Goal: Task Accomplishment & Management: Use online tool/utility

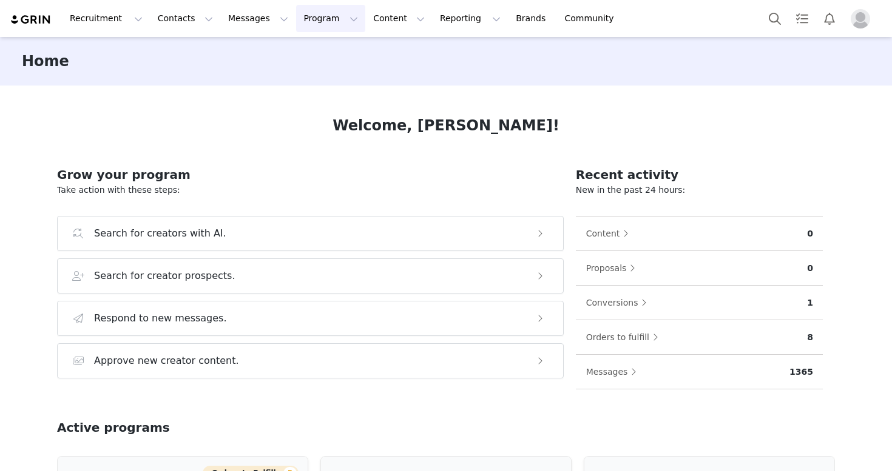
click at [296, 16] on button "Program Program" at bounding box center [330, 18] width 69 height 27
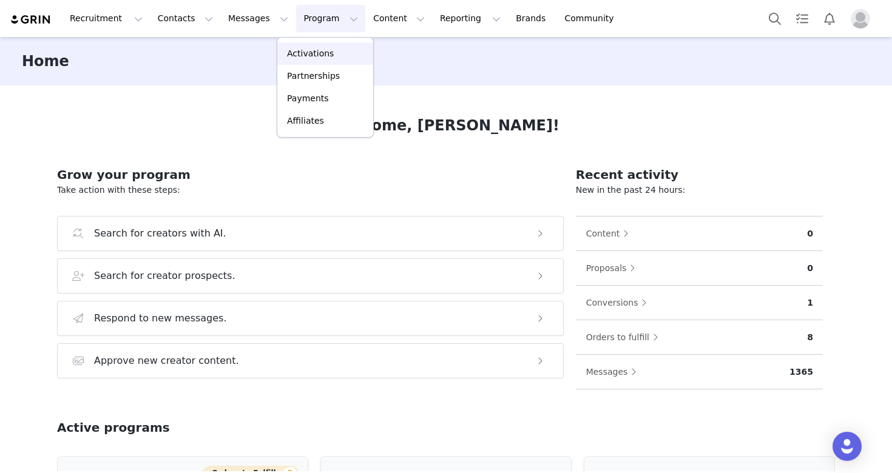
click at [325, 51] on p "Activations" at bounding box center [310, 53] width 47 height 13
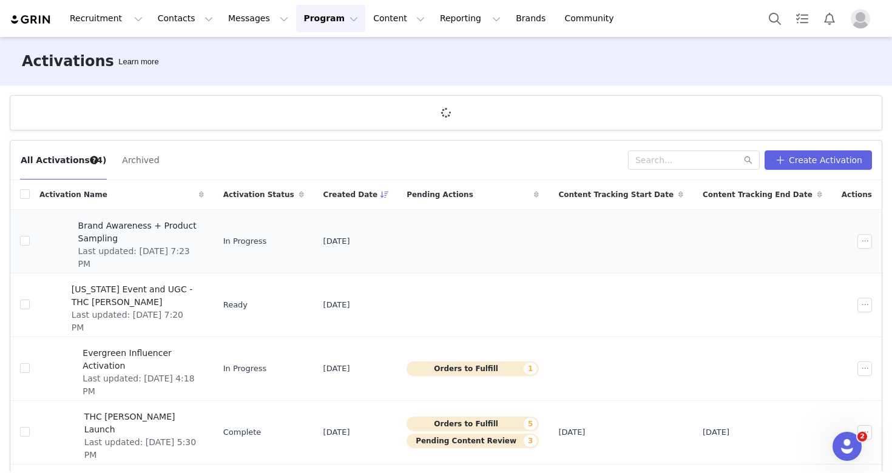
click at [192, 245] on span "Last updated: [DATE] 7:23 PM" at bounding box center [137, 257] width 118 height 25
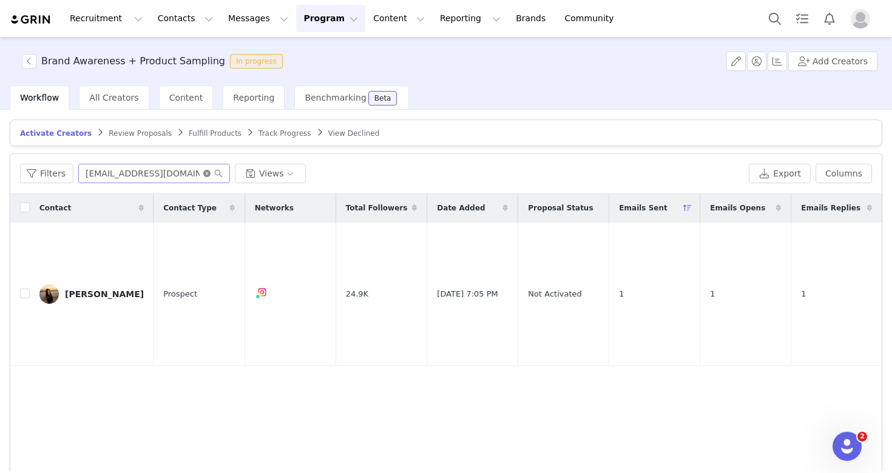
click at [205, 174] on icon "icon: close-circle" at bounding box center [206, 173] width 7 height 7
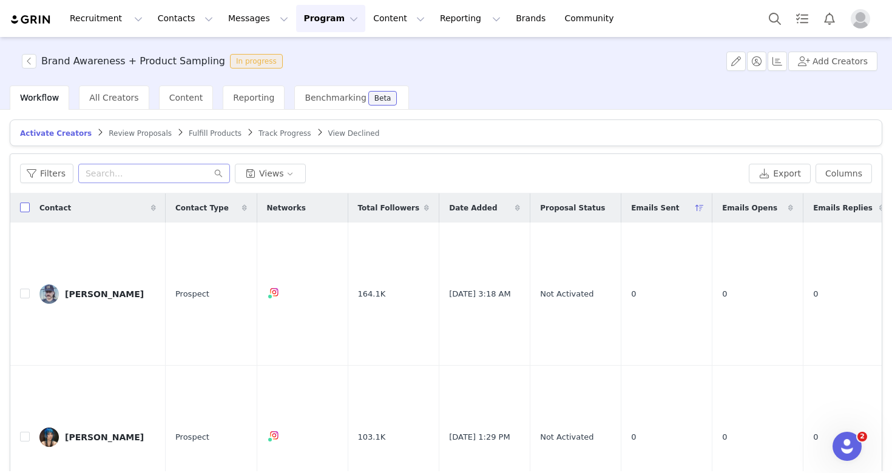
click at [24, 209] on input "checkbox" at bounding box center [25, 208] width 10 height 10
checkbox input "true"
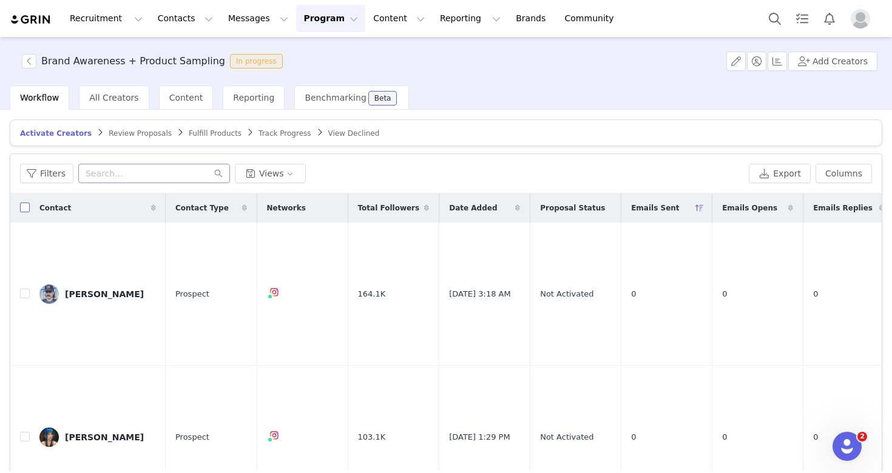
checkbox input "true"
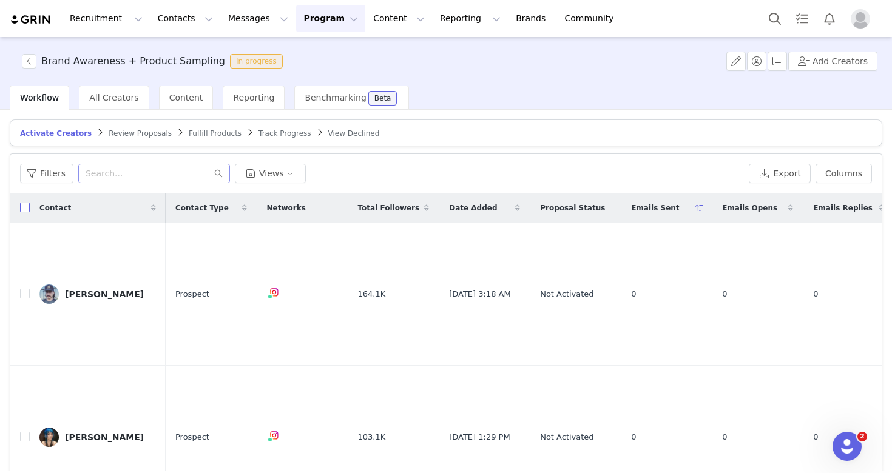
checkbox input "true"
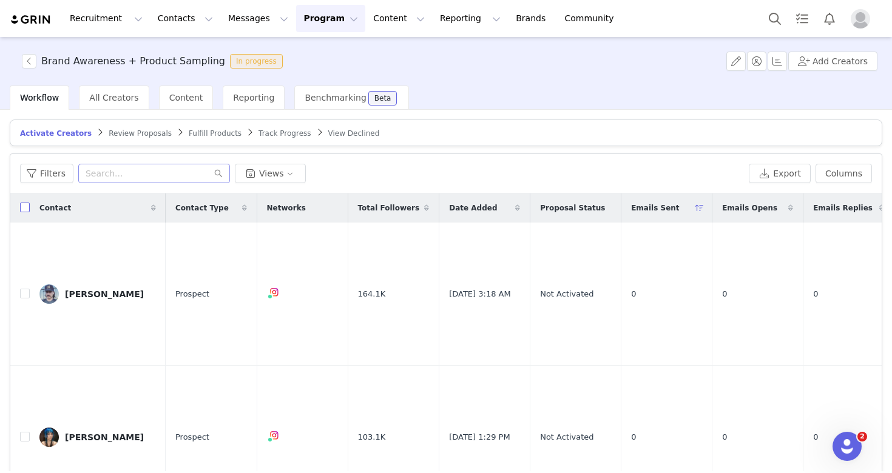
checkbox input "true"
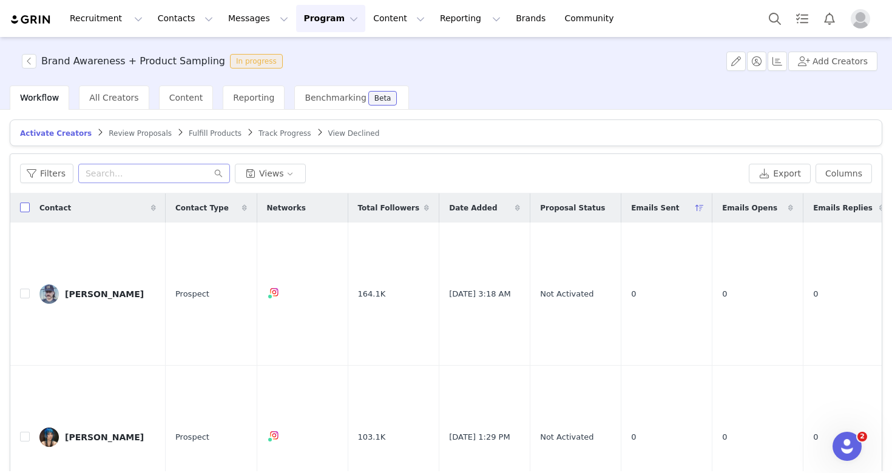
checkbox input "true"
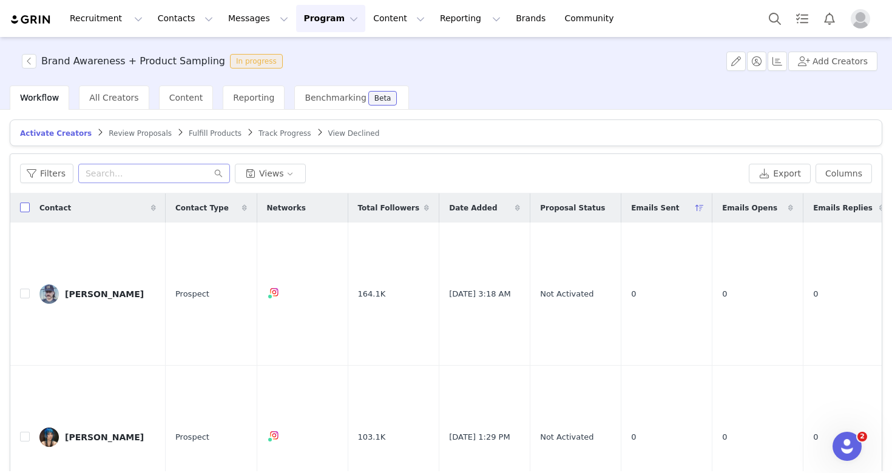
checkbox input "true"
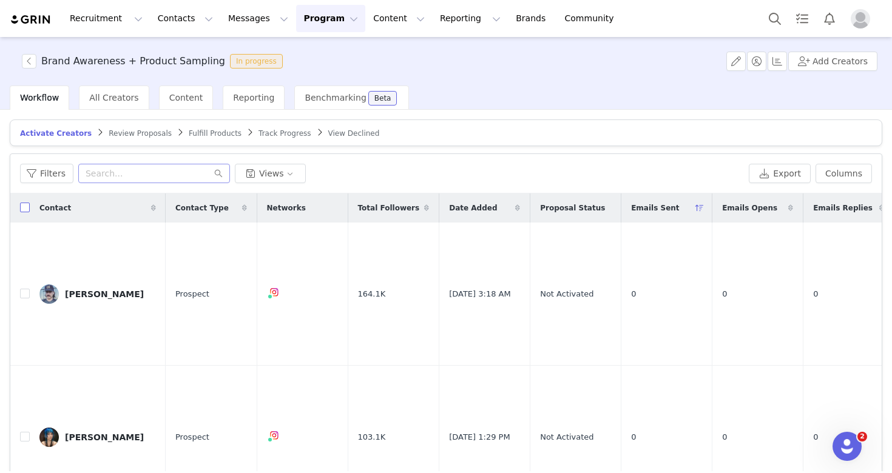
checkbox input "true"
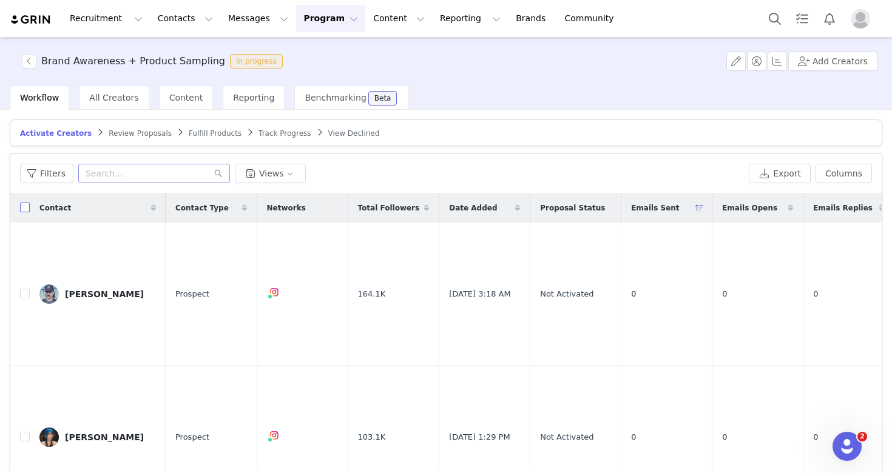
checkbox input "true"
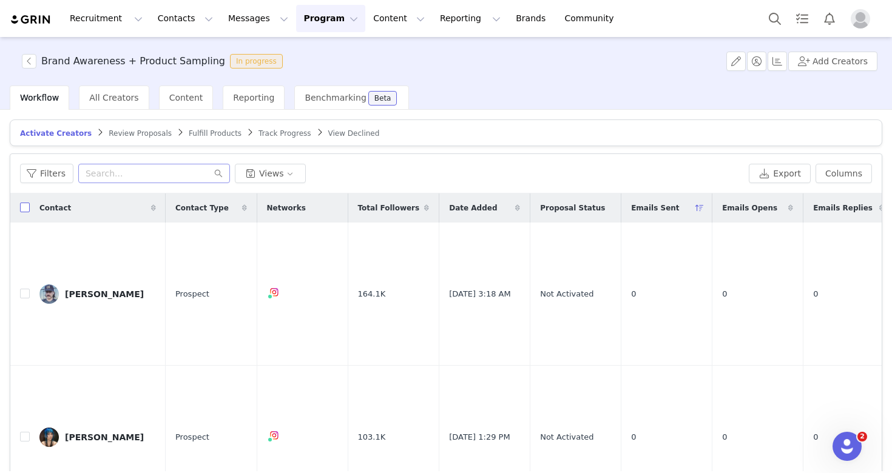
checkbox input "true"
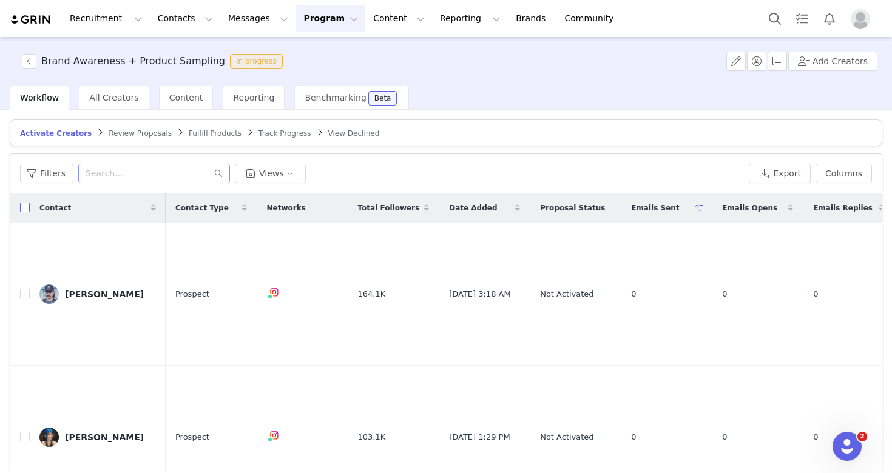
checkbox input "true"
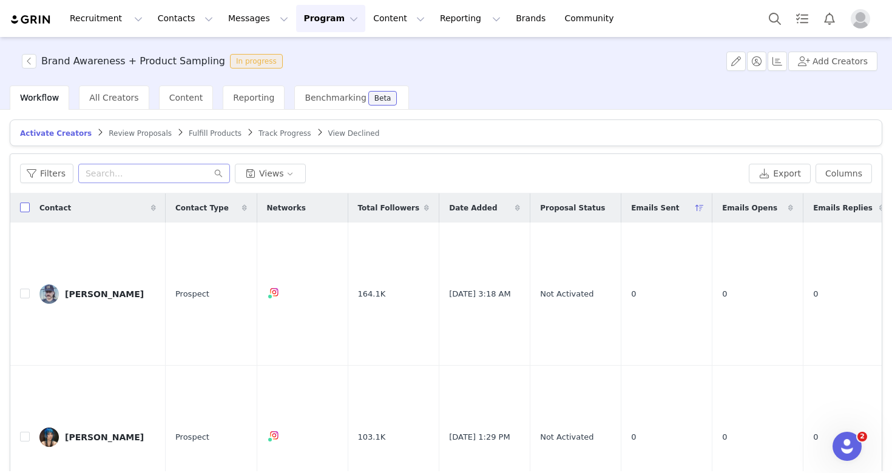
checkbox input "true"
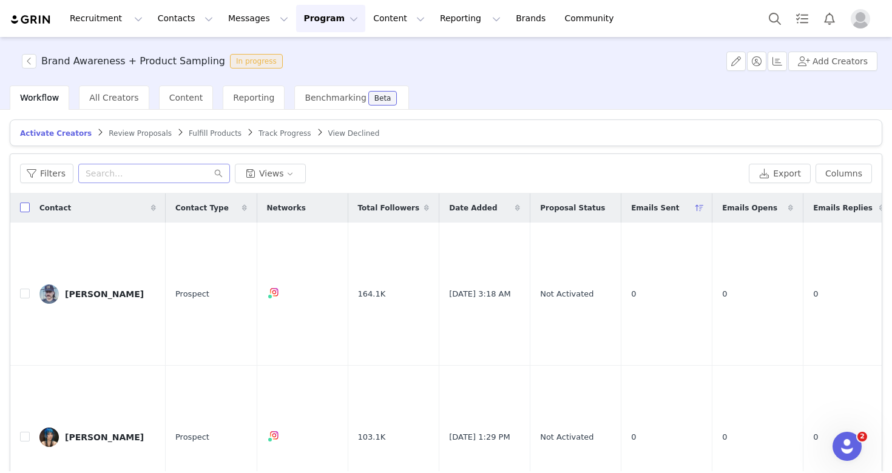
checkbox input "true"
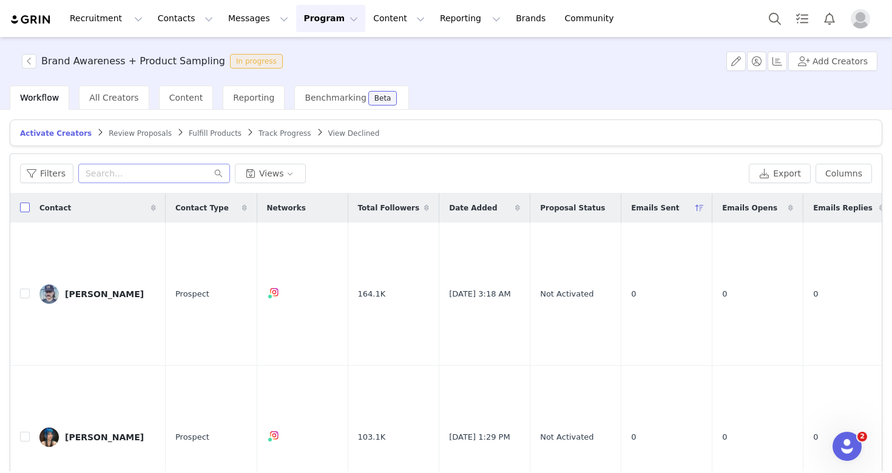
checkbox input "true"
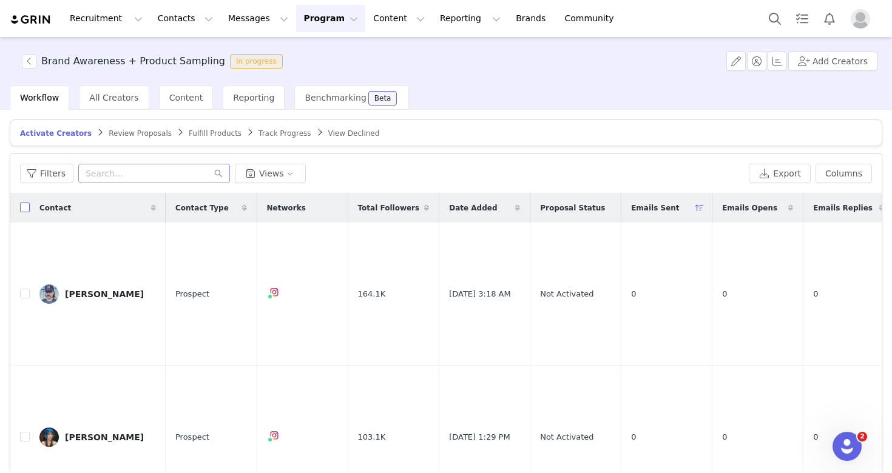
checkbox input "true"
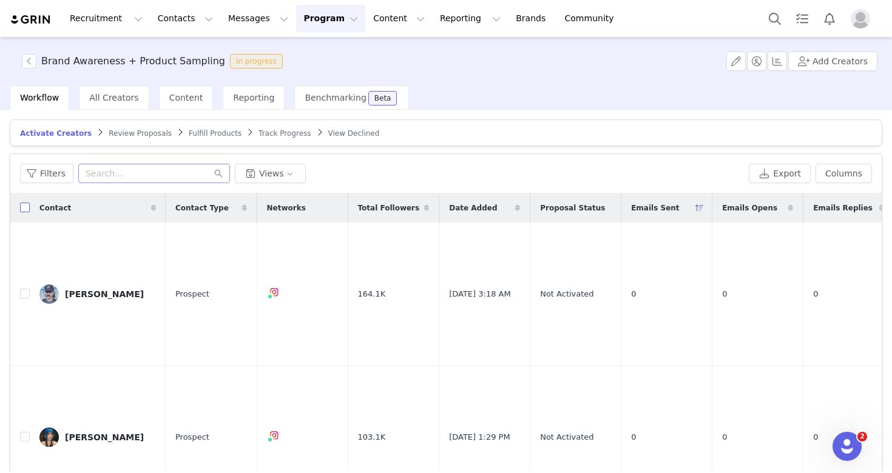
checkbox input "true"
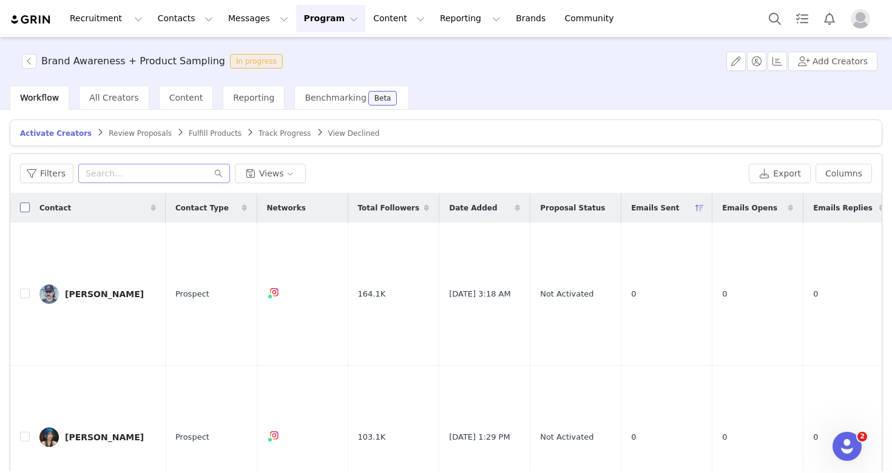
checkbox input "true"
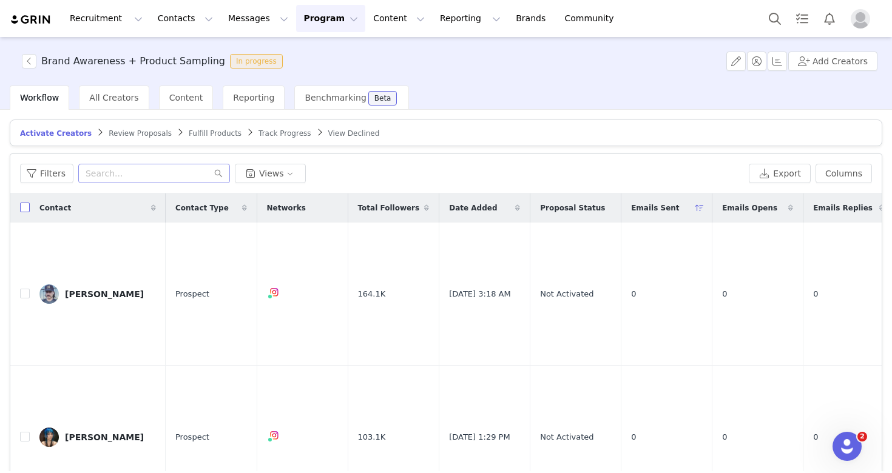
checkbox input "true"
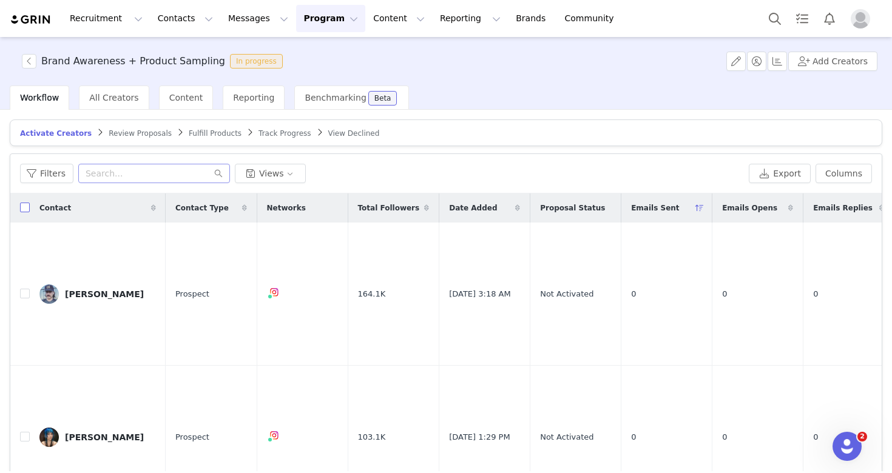
checkbox input "true"
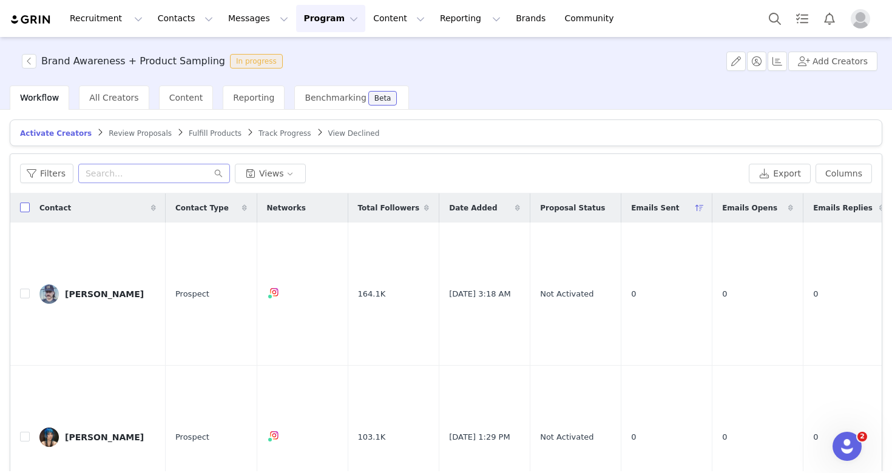
checkbox input "true"
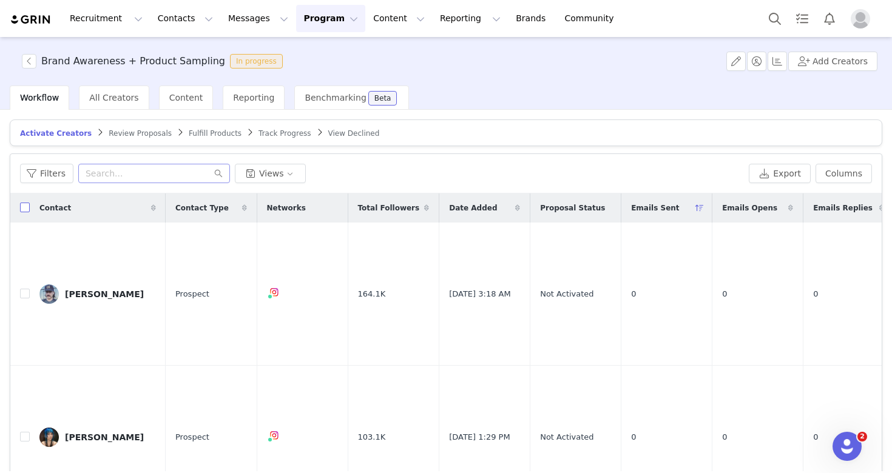
checkbox input "true"
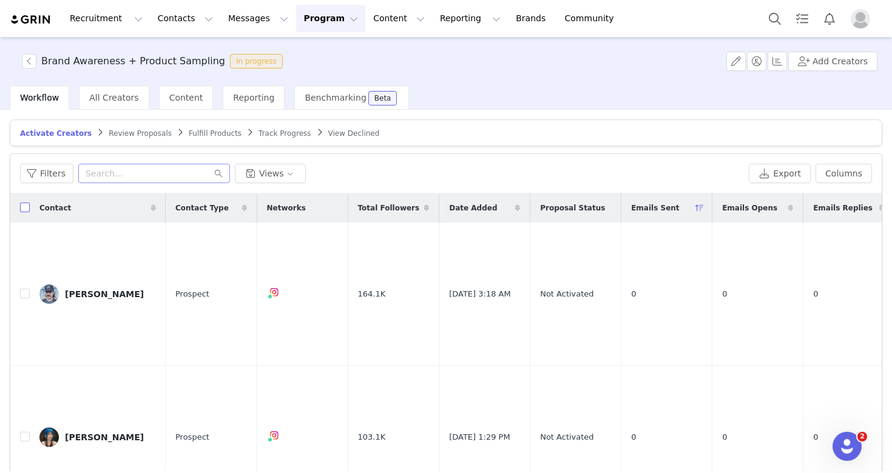
checkbox input "true"
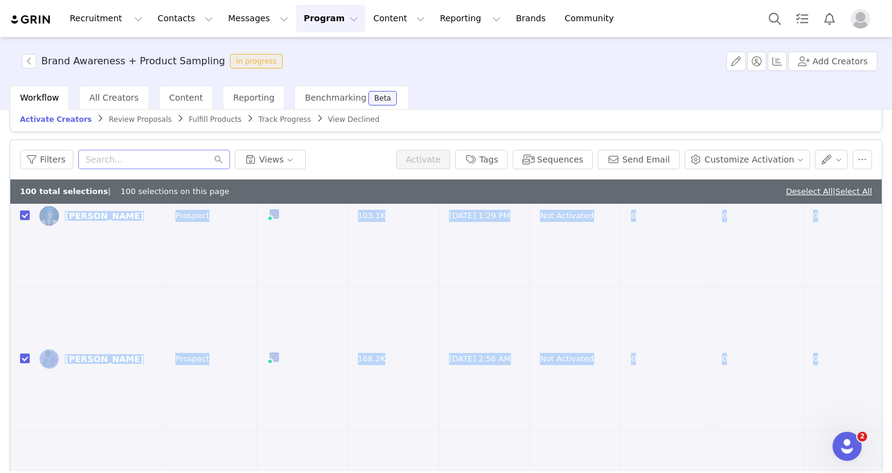
scroll to position [428, 0]
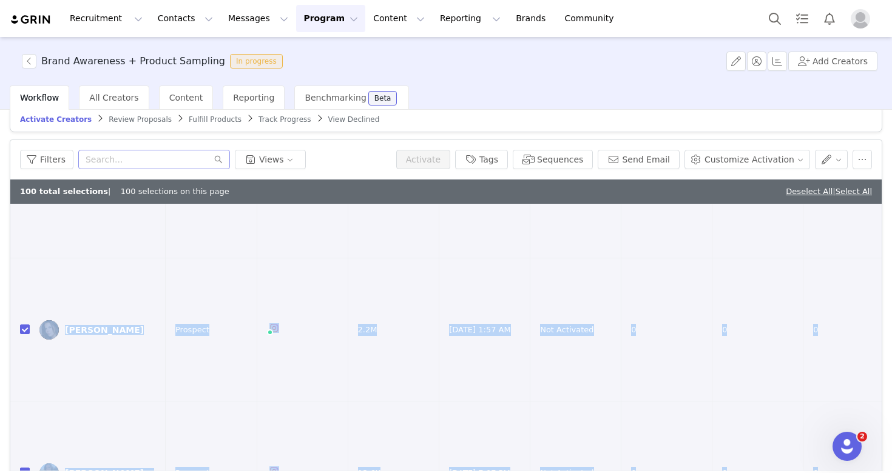
drag, startPoint x: 661, startPoint y: 294, endPoint x: 766, endPoint y: 509, distance: 239.1
click at [766, 473] on html "Recruitment Recruitment Creator Search Curated Lists Landing Pages Web Extensio…" at bounding box center [446, 236] width 892 height 473
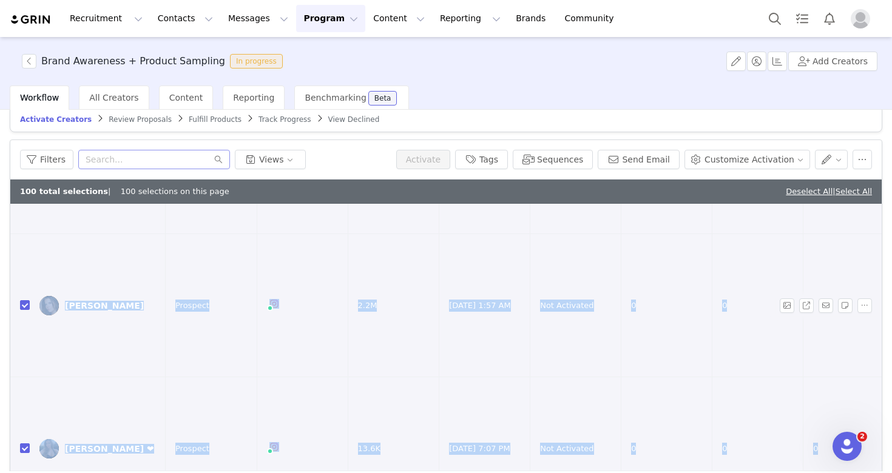
click at [792, 234] on td "0" at bounding box center [757, 305] width 91 height 143
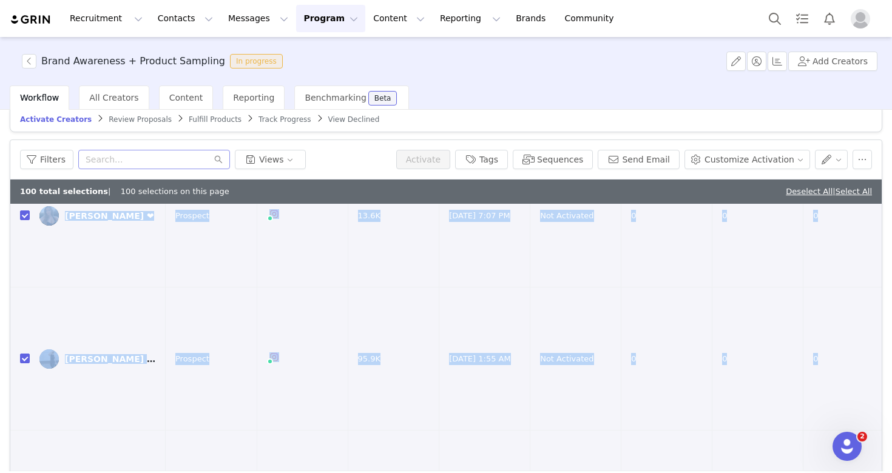
scroll to position [858, 0]
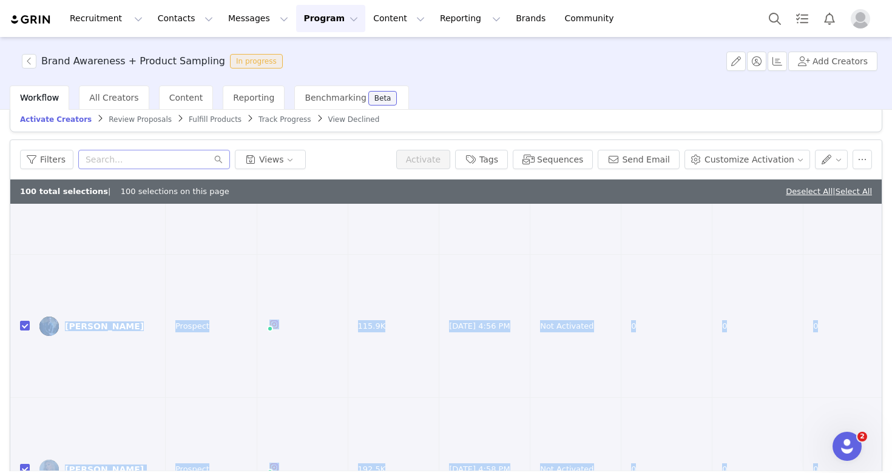
drag, startPoint x: 790, startPoint y: 223, endPoint x: 805, endPoint y: 509, distance: 286.2
click at [805, 473] on html "Recruitment Recruitment Creator Search Curated Lists Landing Pages Web Extensio…" at bounding box center [446, 236] width 892 height 473
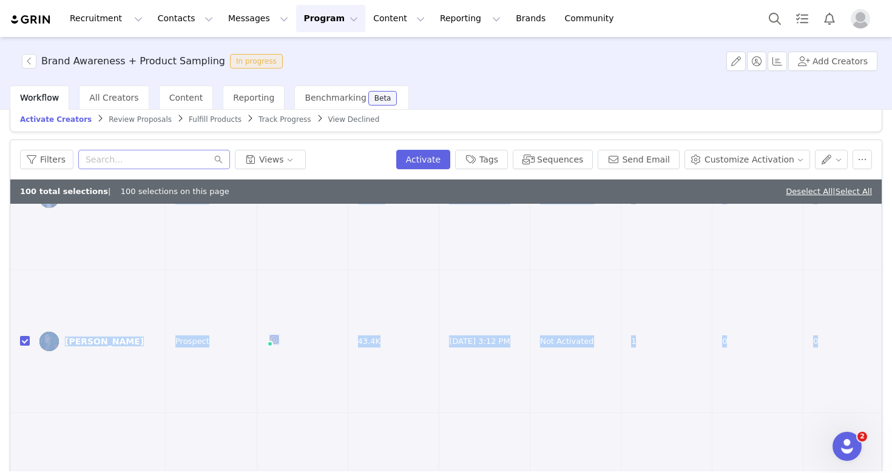
scroll to position [0, 0]
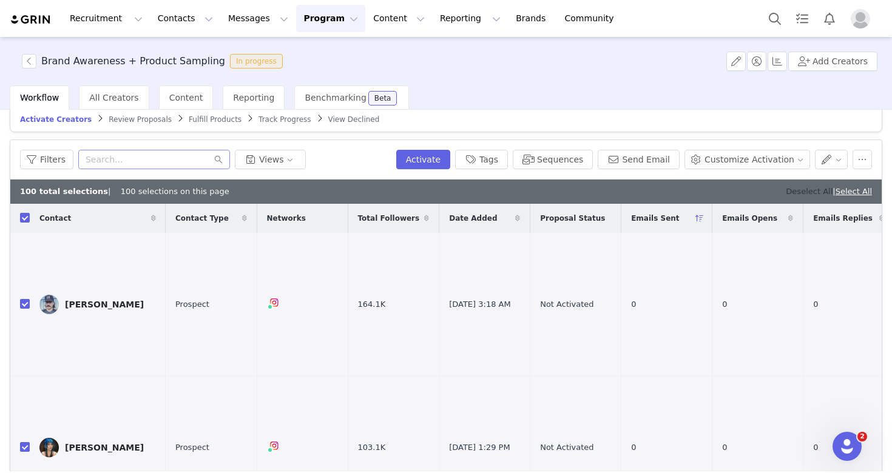
click at [806, 192] on link "Deselect All" at bounding box center [809, 191] width 47 height 9
checkbox input "false"
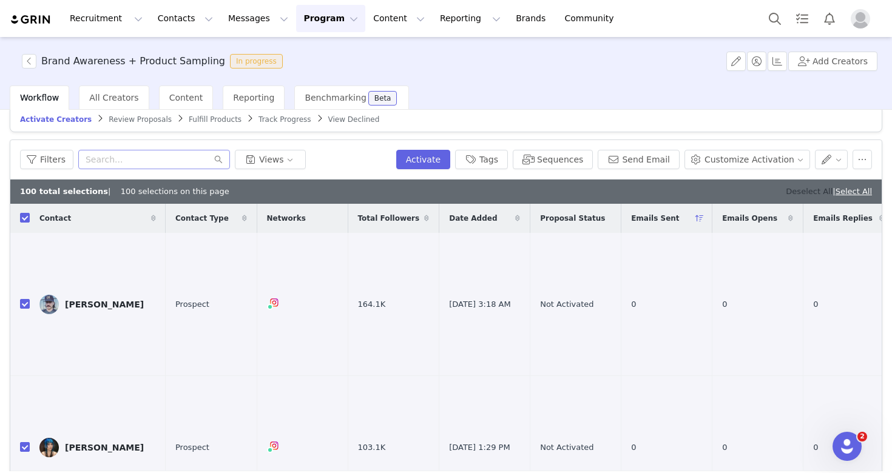
checkbox input "false"
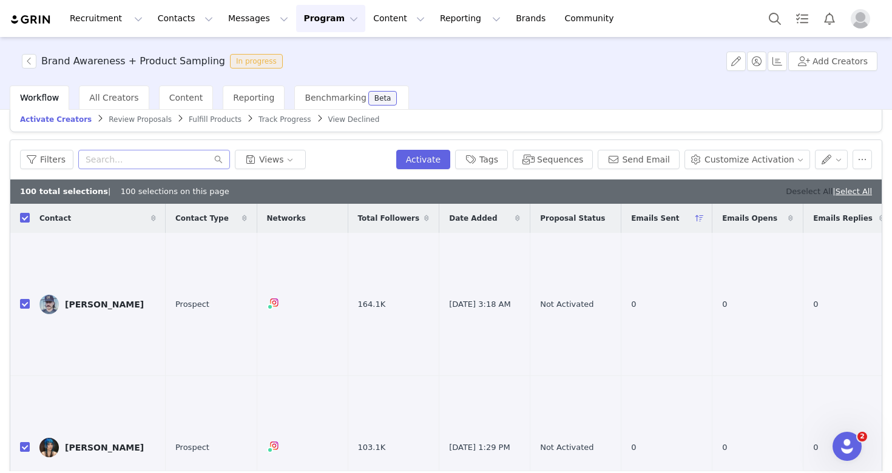
checkbox input "false"
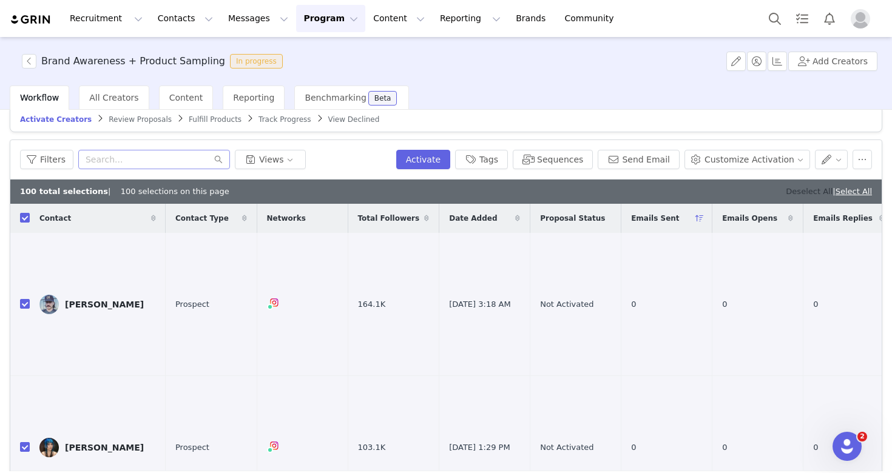
checkbox input "false"
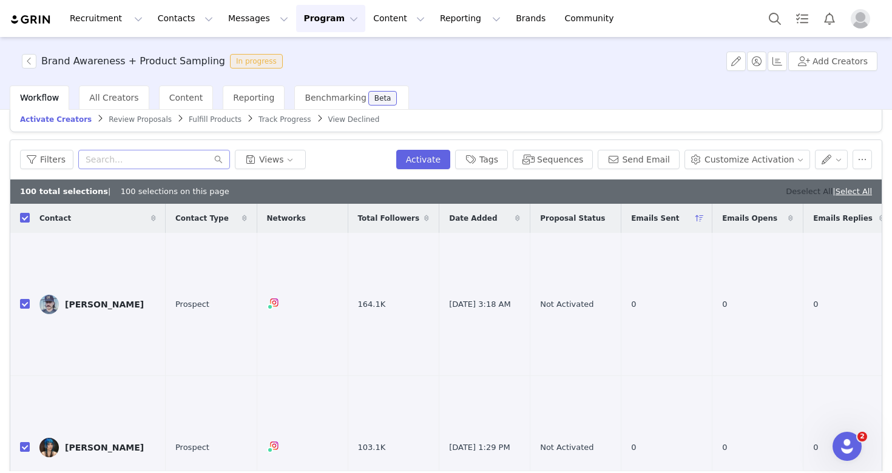
checkbox input "false"
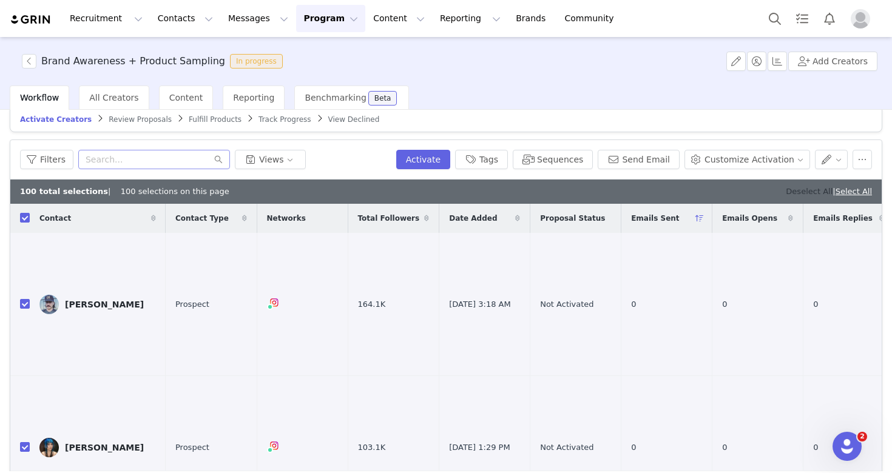
checkbox input "false"
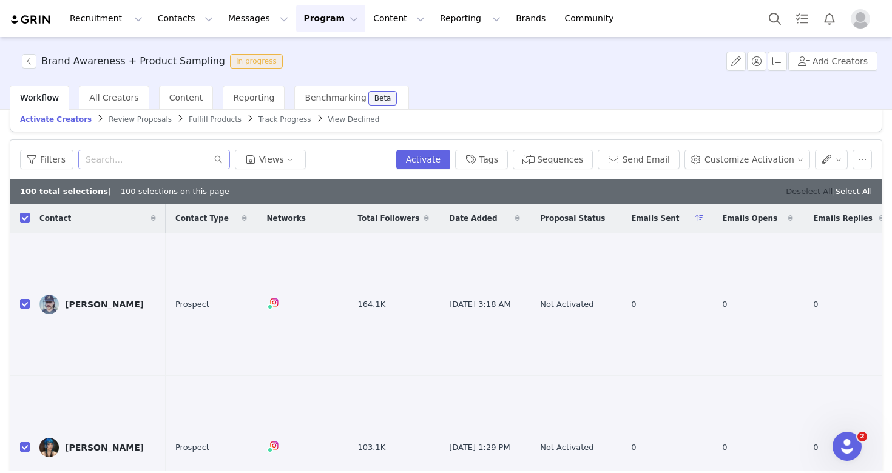
checkbox input "false"
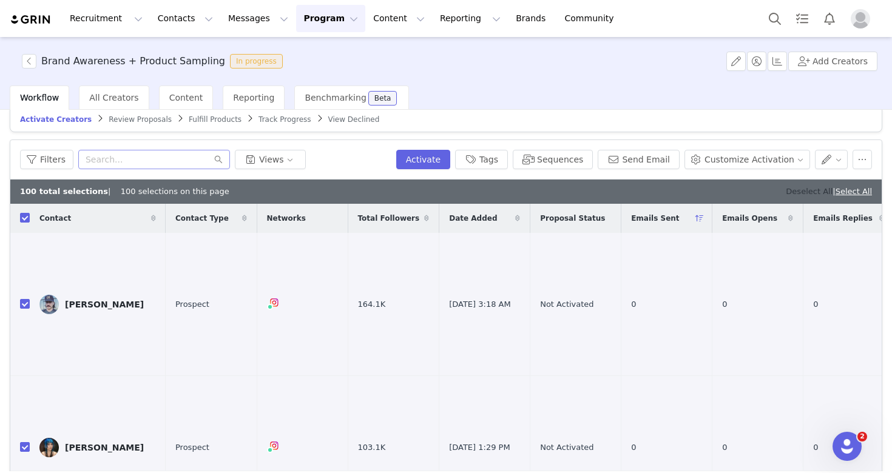
checkbox input "false"
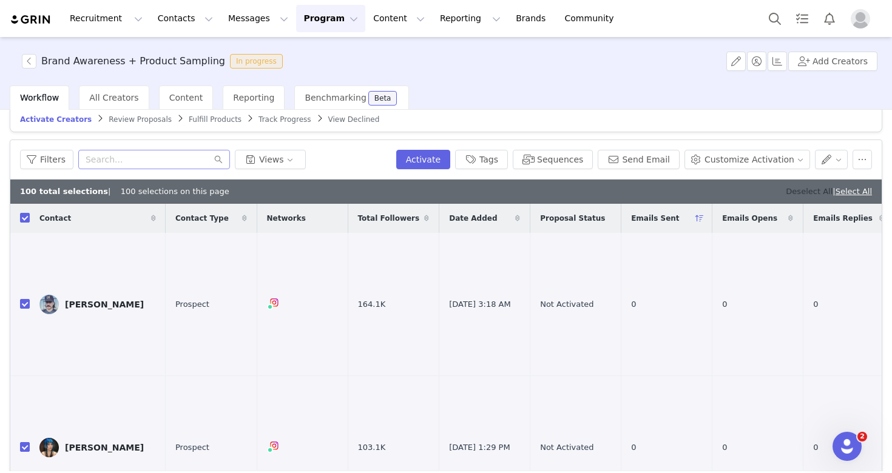
checkbox input "false"
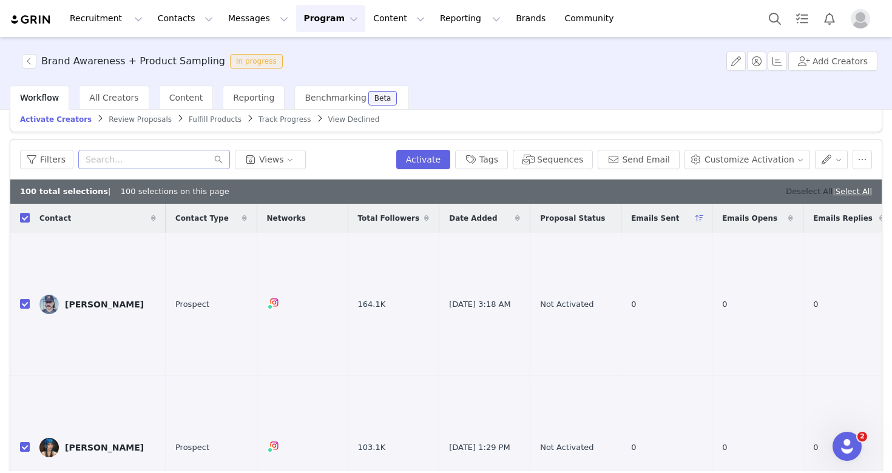
checkbox input "false"
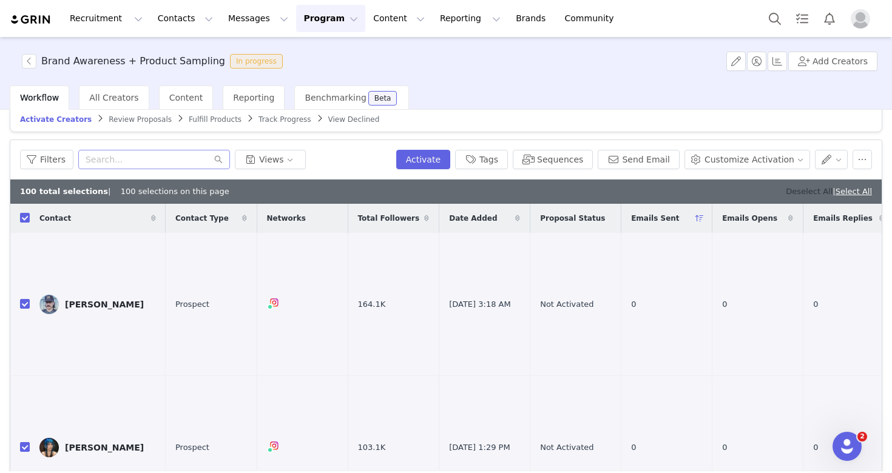
checkbox input "false"
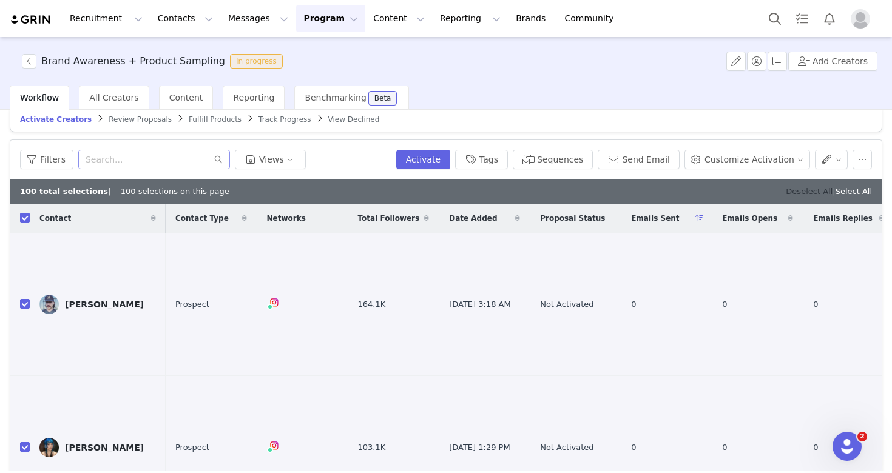
checkbox input "false"
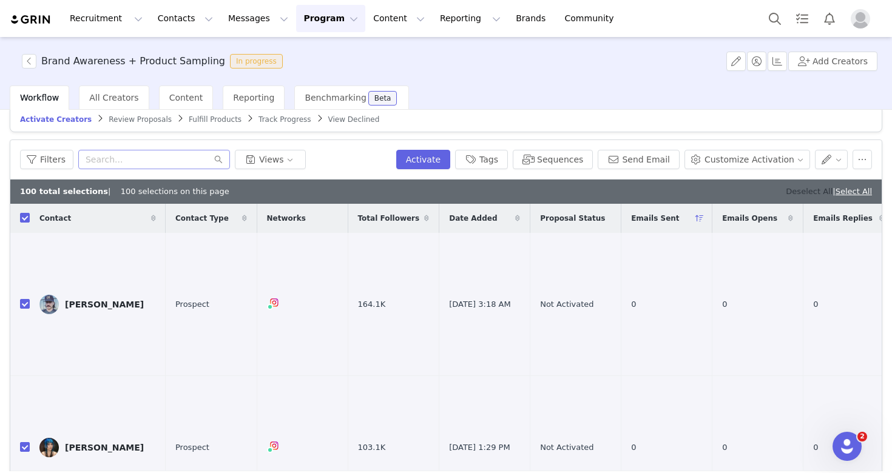
checkbox input "false"
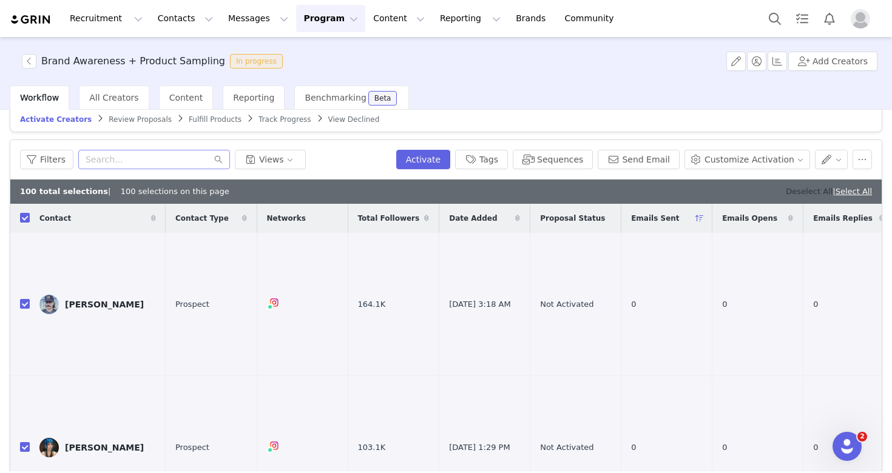
checkbox input "false"
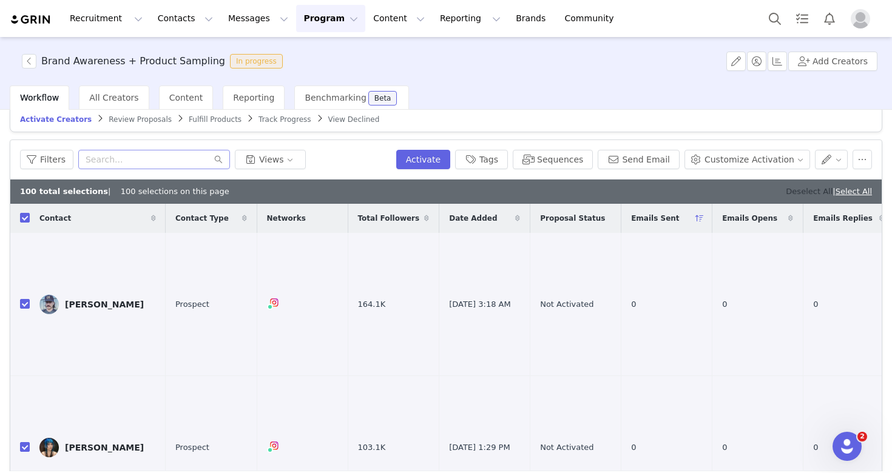
checkbox input "false"
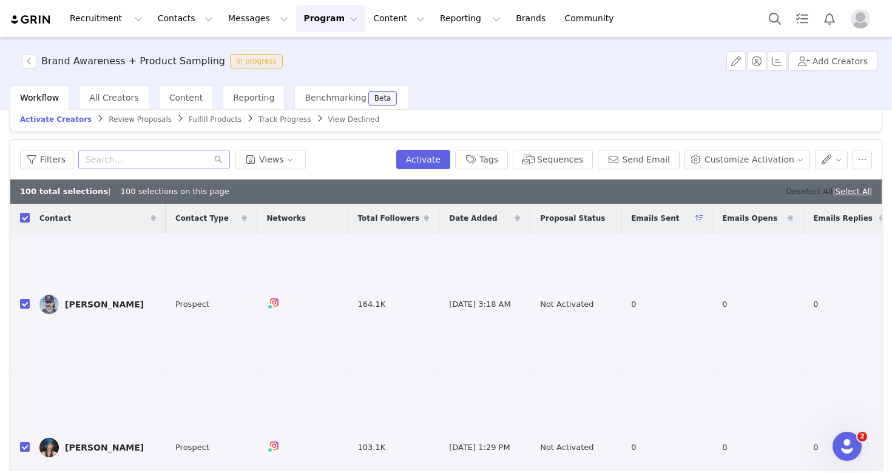
checkbox input "false"
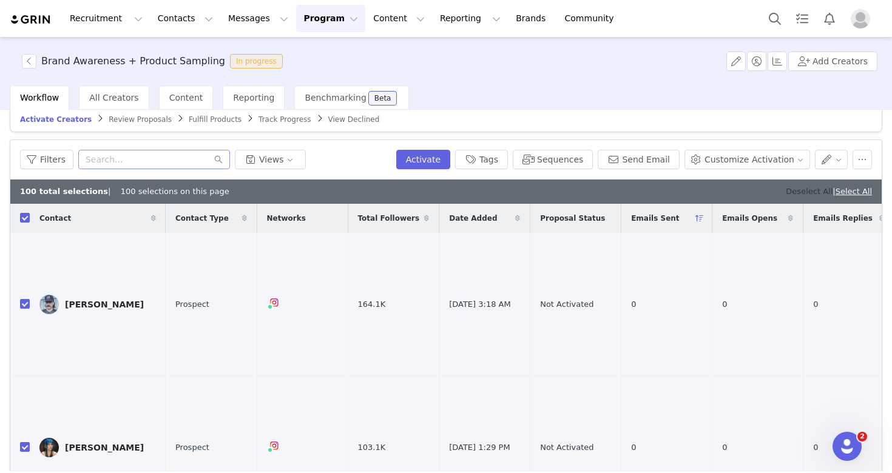
checkbox input "false"
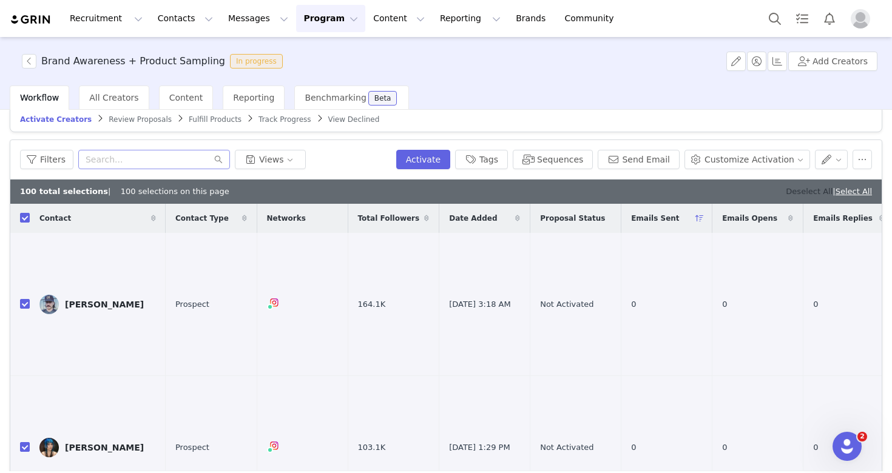
checkbox input "false"
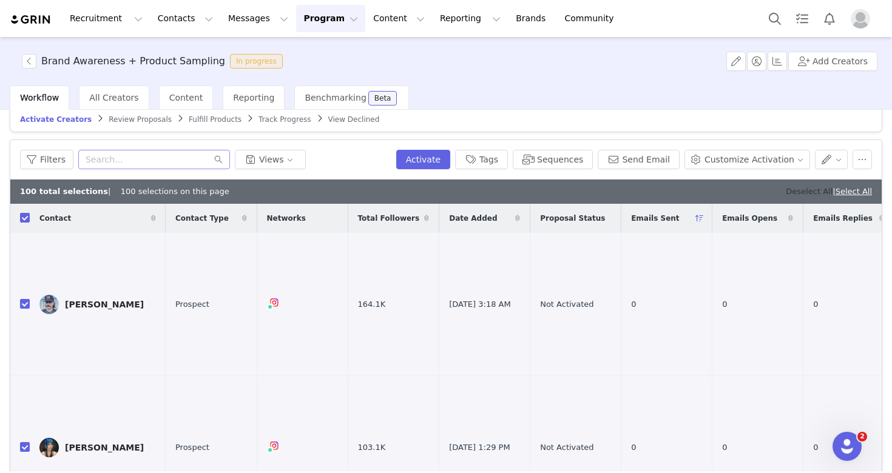
checkbox input "false"
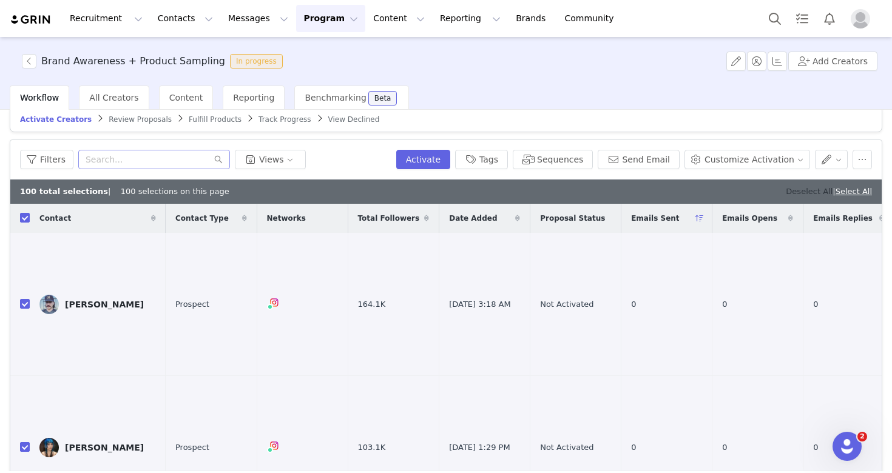
checkbox input "false"
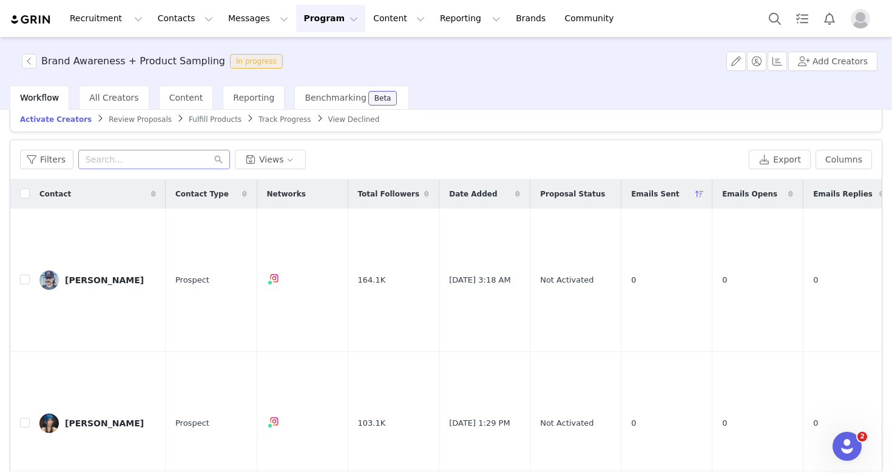
click at [302, 22] on button "Program Program" at bounding box center [330, 18] width 69 height 27
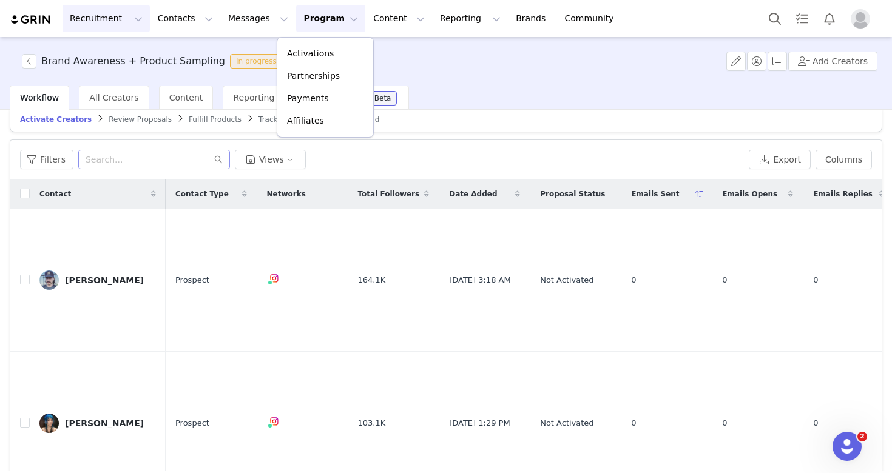
click at [118, 13] on button "Recruitment Recruitment" at bounding box center [106, 18] width 87 height 27
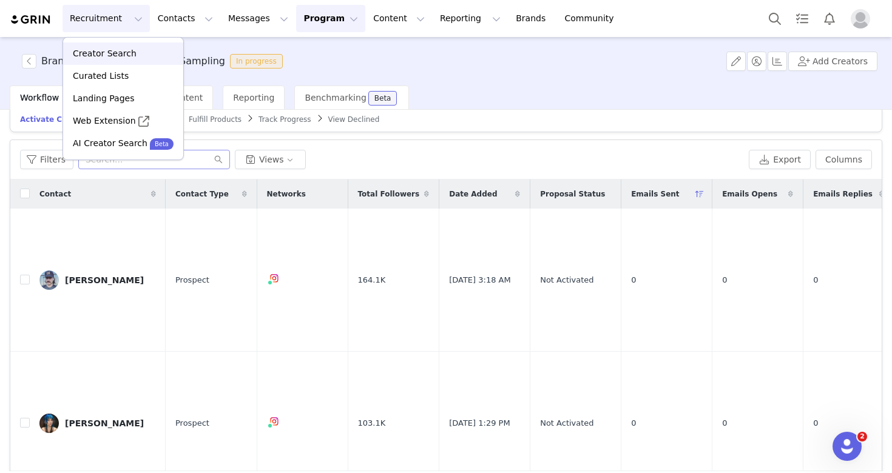
click at [130, 44] on link "Creator Search" at bounding box center [123, 53] width 120 height 22
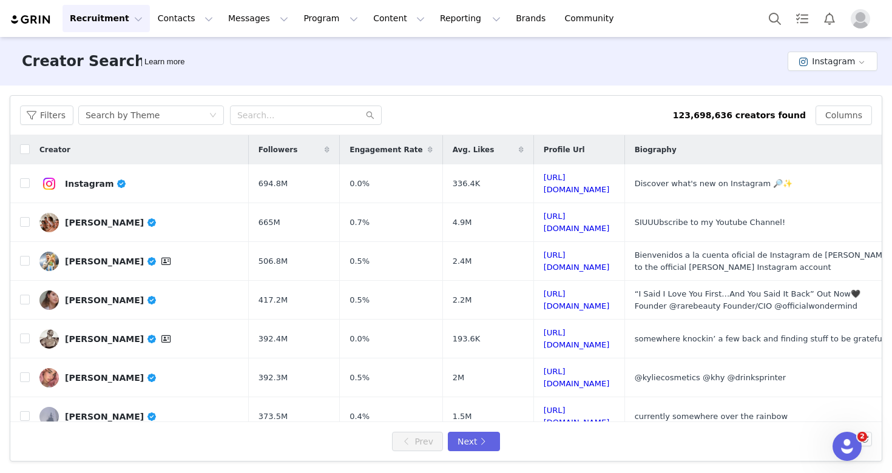
click at [121, 129] on div "Filters Search by Theme 123,698,636 creators found Columns" at bounding box center [445, 115] width 871 height 39
click at [121, 112] on div "Search by Theme" at bounding box center [123, 115] width 74 height 18
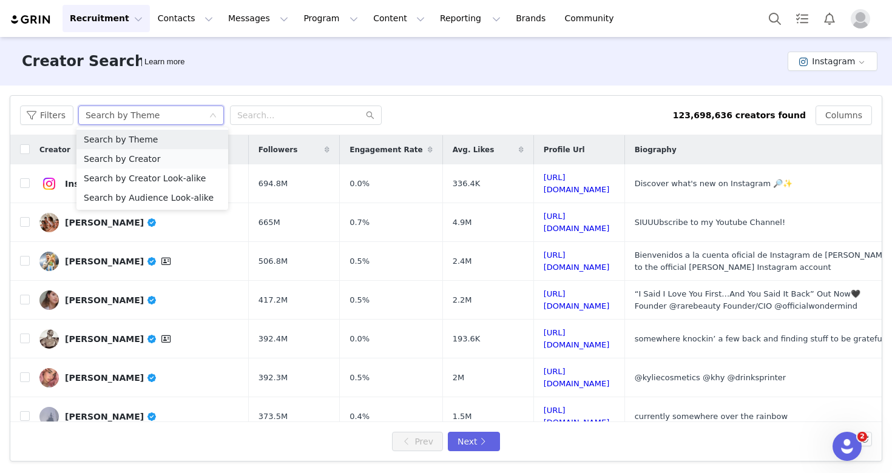
click at [144, 160] on li "Search by Creator" at bounding box center [152, 158] width 152 height 19
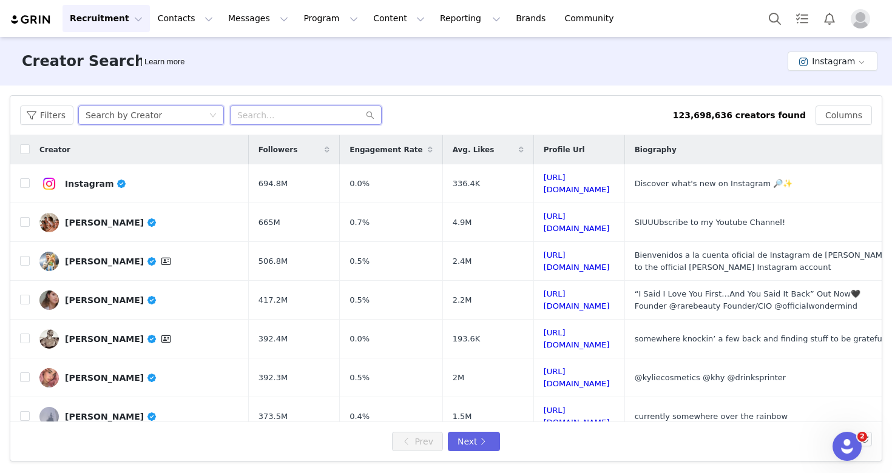
click at [311, 115] on input "text" at bounding box center [306, 115] width 152 height 19
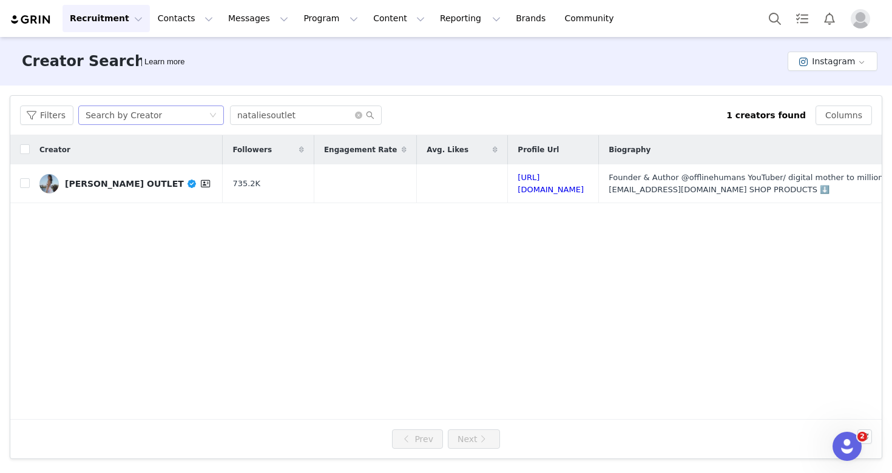
click at [144, 113] on div "Search by Creator" at bounding box center [124, 115] width 76 height 18
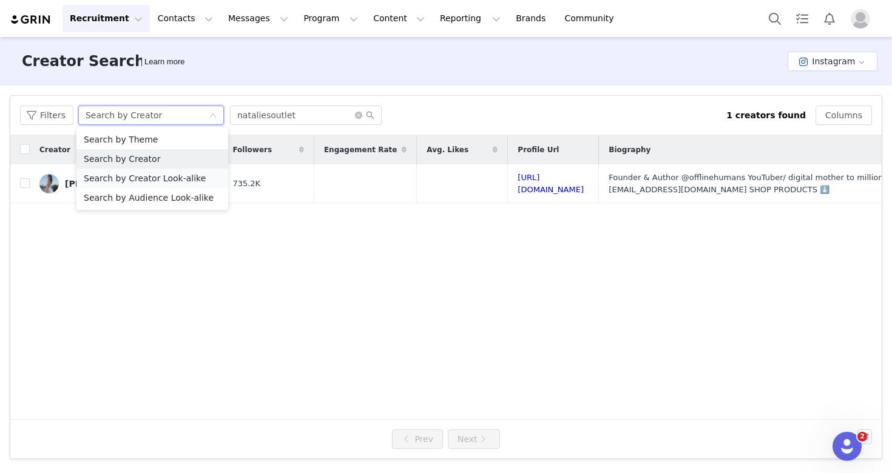
click at [168, 180] on li "Search by Creator Look-alike" at bounding box center [152, 178] width 152 height 19
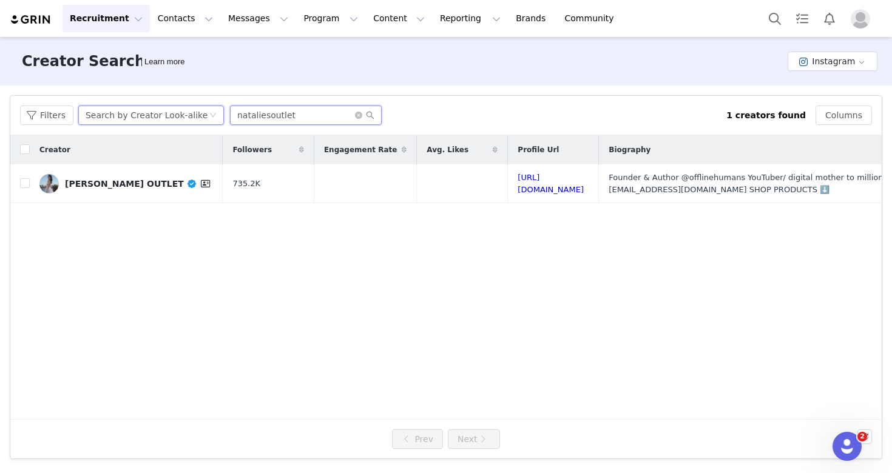
click at [326, 117] on input "nataliesoutlet" at bounding box center [306, 115] width 152 height 19
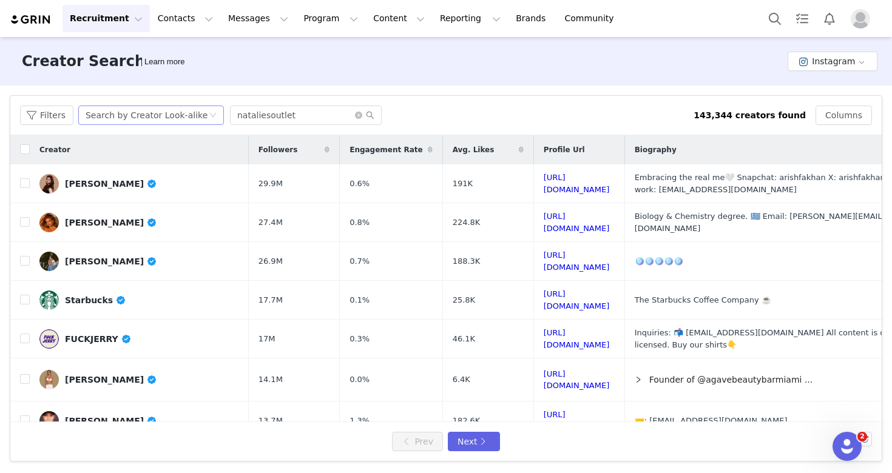
click at [167, 112] on div "Search by Creator Look-alike" at bounding box center [147, 115] width 122 height 18
click at [39, 120] on button "Filters" at bounding box center [46, 115] width 53 height 19
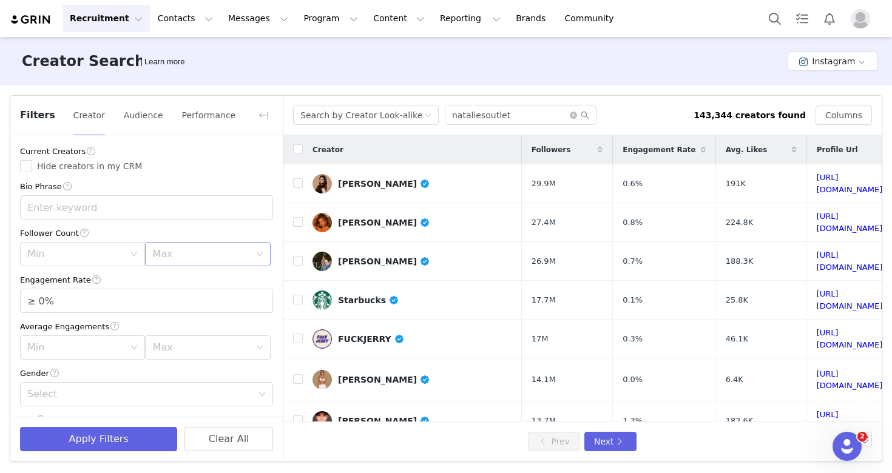
click at [190, 251] on div "Max" at bounding box center [200, 254] width 97 height 12
click at [224, 391] on li "500k" at bounding box center [207, 391] width 125 height 19
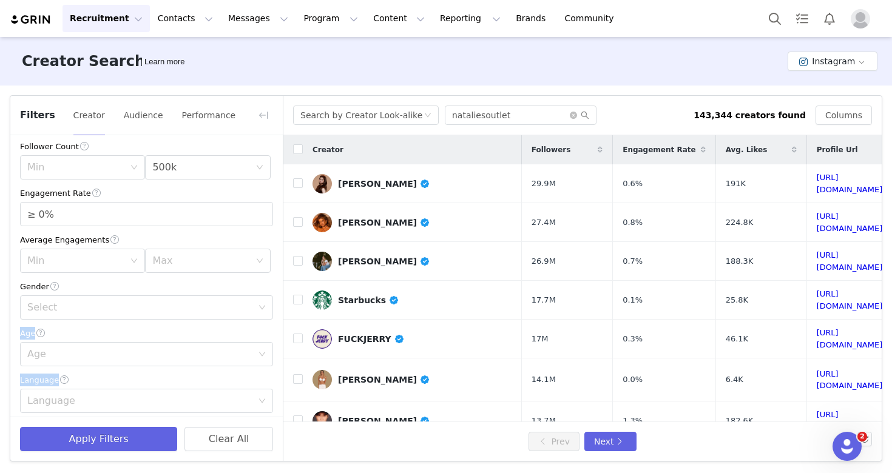
scroll to position [287, 0]
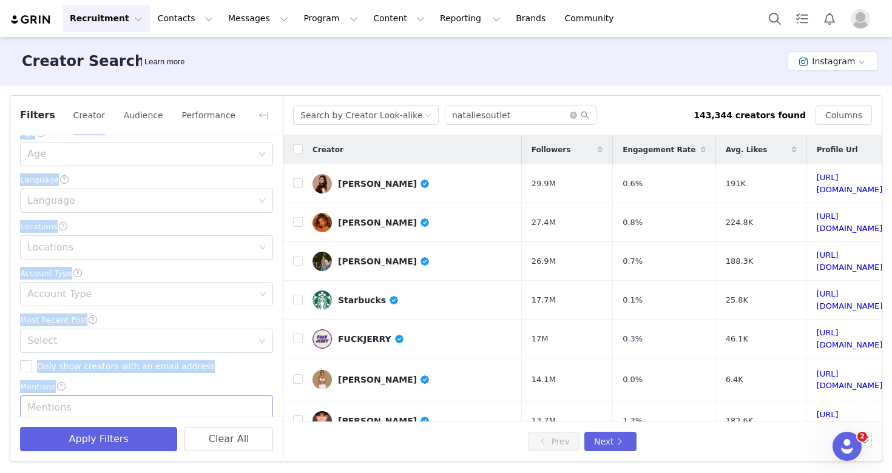
drag, startPoint x: 253, startPoint y: 380, endPoint x: 252, endPoint y: 402, distance: 21.3
click at [252, 402] on div "Current Creators Hide creators in my CRM Bio Phrase Follower Count Min Max 500k…" at bounding box center [146, 185] width 272 height 675
click at [107, 160] on div "Age" at bounding box center [139, 154] width 225 height 12
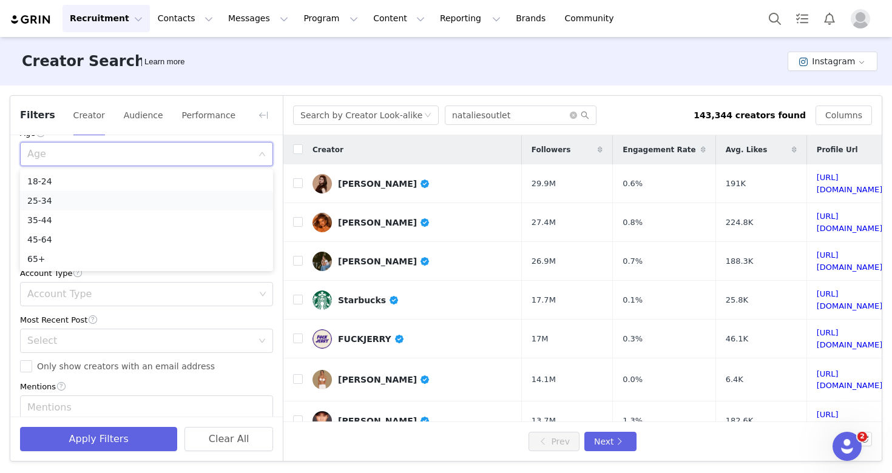
click at [106, 198] on li "25-34" at bounding box center [146, 200] width 253 height 19
click at [113, 271] on div "Account Type" at bounding box center [146, 273] width 253 height 13
click at [112, 294] on div "Account Type" at bounding box center [141, 294] width 228 height 12
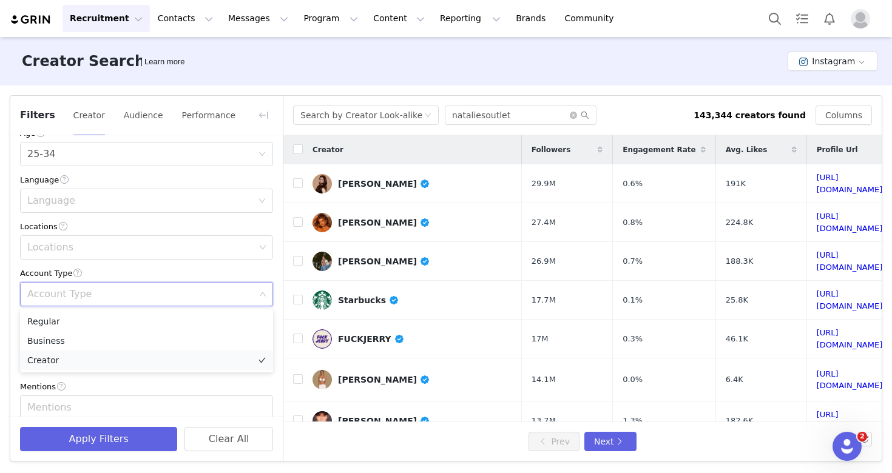
click at [100, 357] on li "Creator" at bounding box center [146, 360] width 253 height 19
click at [120, 246] on div "Locations" at bounding box center [141, 248] width 228 height 12
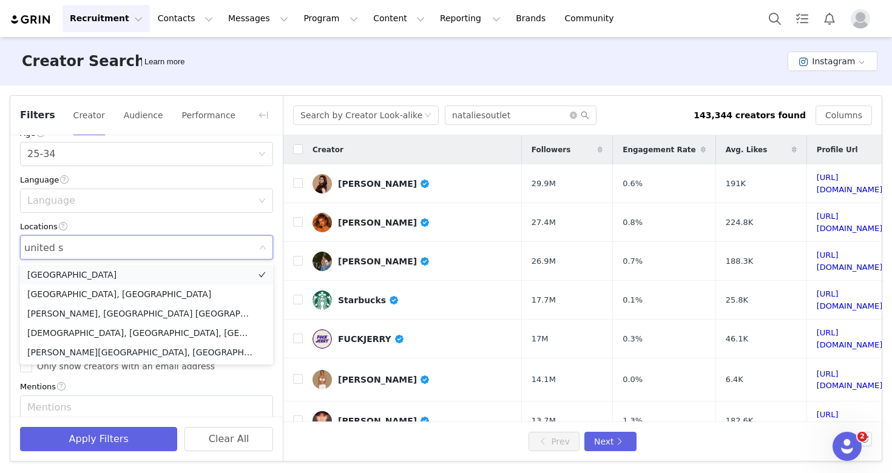
click at [93, 272] on li "[GEOGRAPHIC_DATA]" at bounding box center [146, 274] width 253 height 19
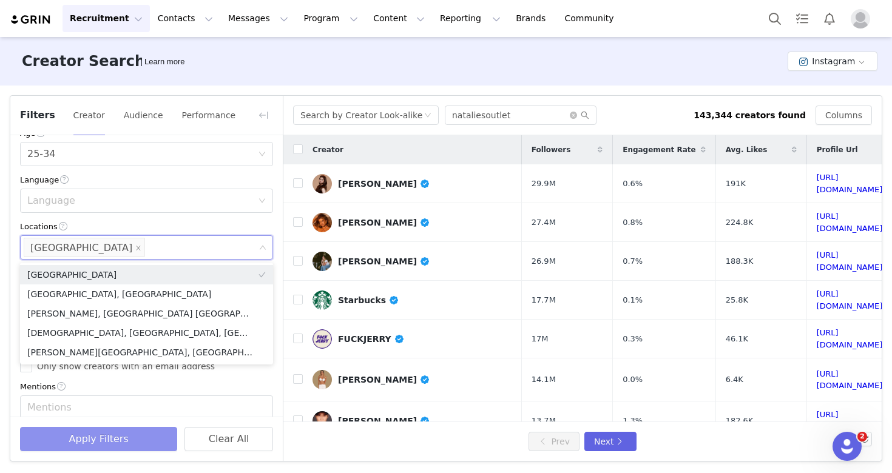
click at [101, 436] on button "Apply Filters" at bounding box center [98, 439] width 157 height 24
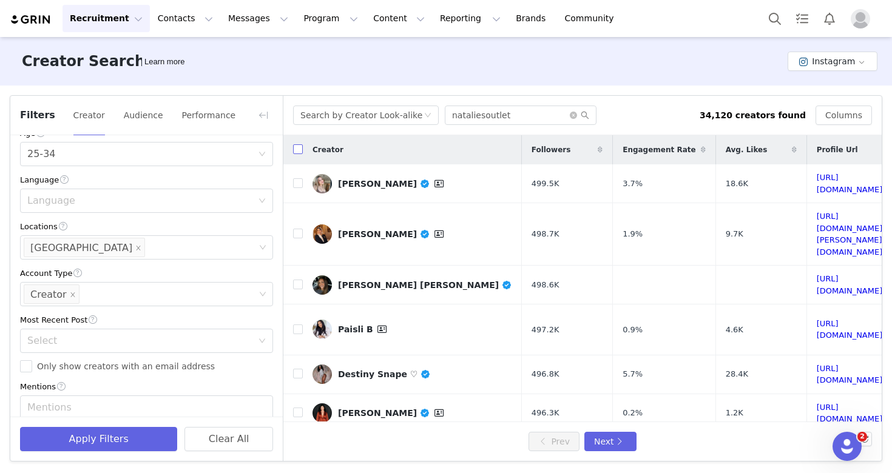
click at [297, 155] on label at bounding box center [298, 150] width 10 height 13
click at [297, 154] on input "checkbox" at bounding box center [298, 149] width 10 height 10
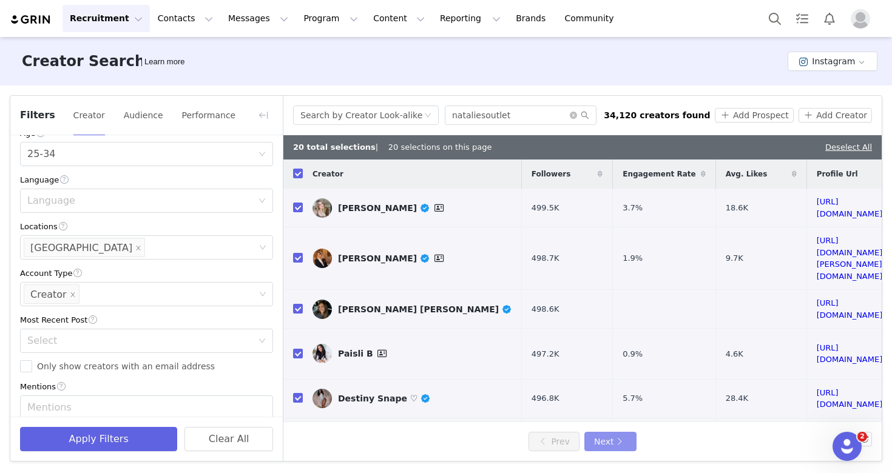
click at [626, 449] on button "Next" at bounding box center [610, 441] width 52 height 19
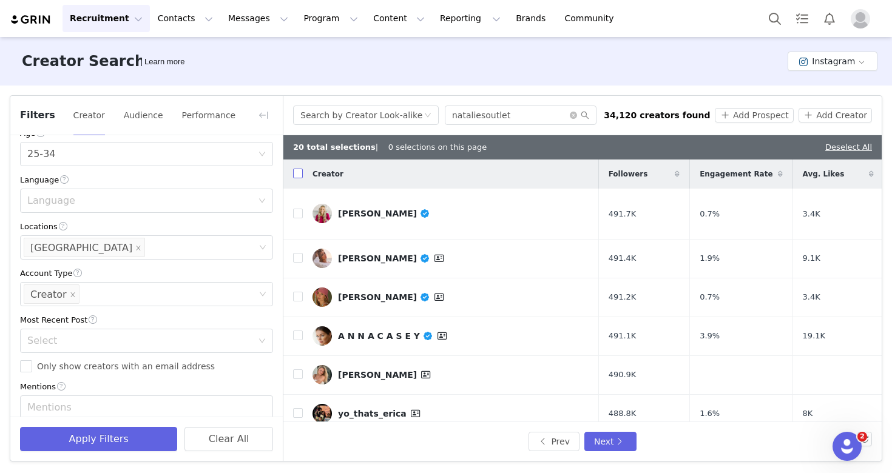
click at [296, 174] on input "checkbox" at bounding box center [298, 174] width 10 height 10
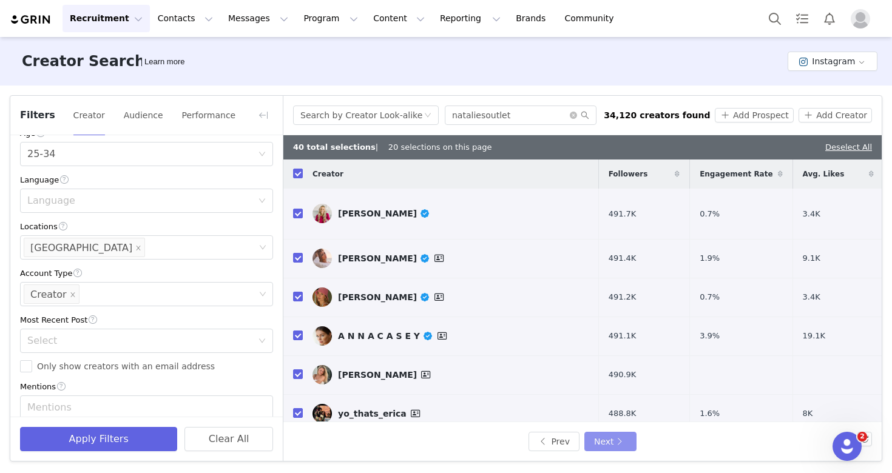
click at [607, 438] on button "Next" at bounding box center [610, 441] width 52 height 19
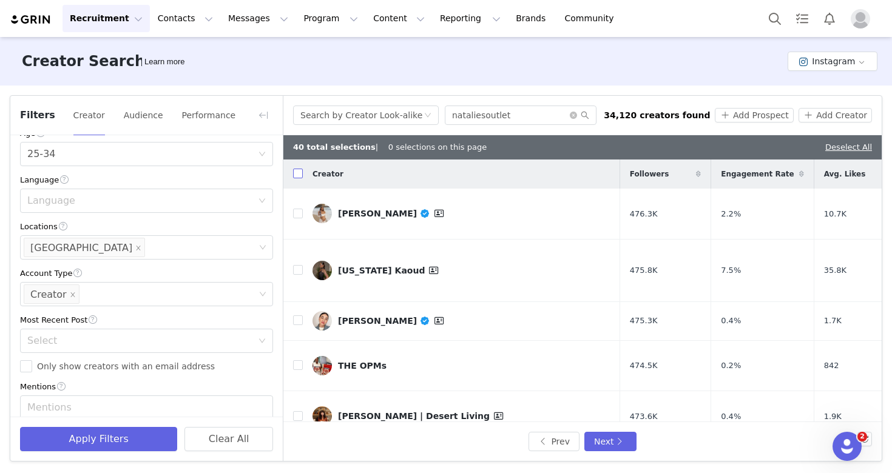
click at [300, 180] on label at bounding box center [298, 174] width 10 height 13
click at [300, 178] on input "checkbox" at bounding box center [298, 174] width 10 height 10
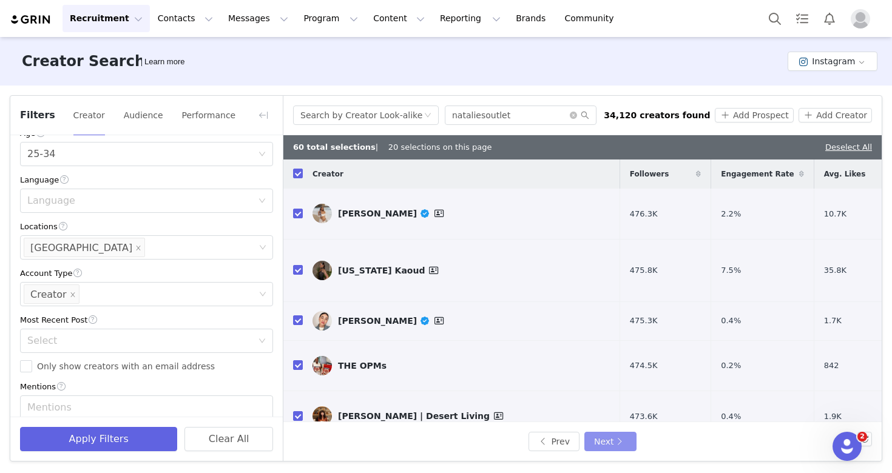
click at [620, 437] on button "Next" at bounding box center [610, 441] width 52 height 19
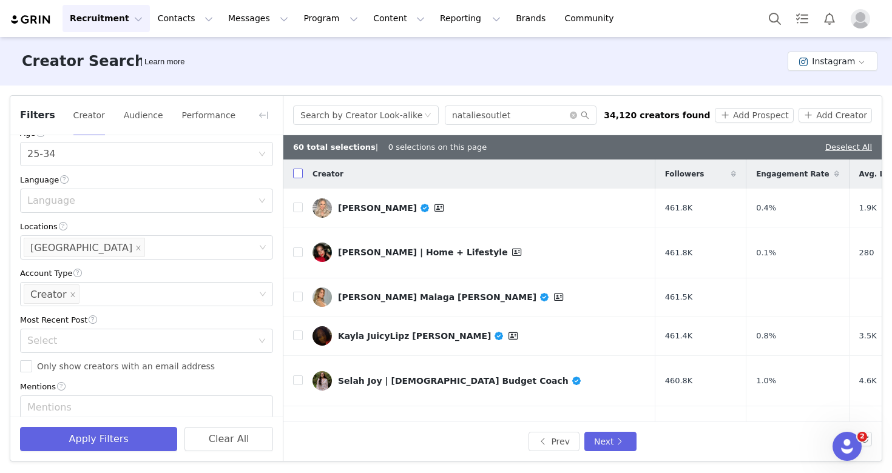
click at [300, 176] on input "checkbox" at bounding box center [298, 174] width 10 height 10
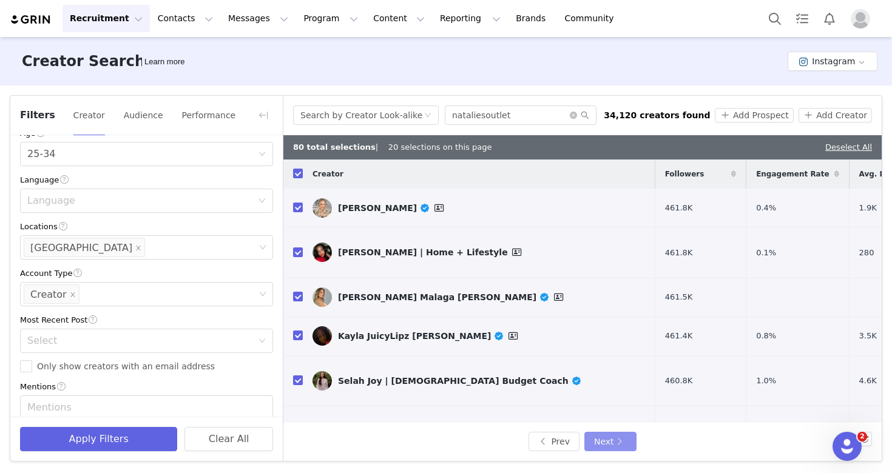
click at [614, 450] on button "Next" at bounding box center [610, 441] width 52 height 19
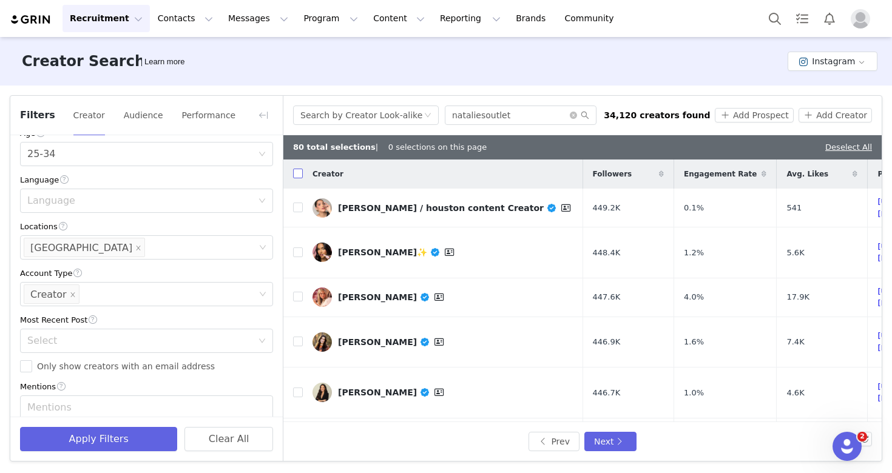
click at [298, 176] on input "checkbox" at bounding box center [298, 174] width 10 height 10
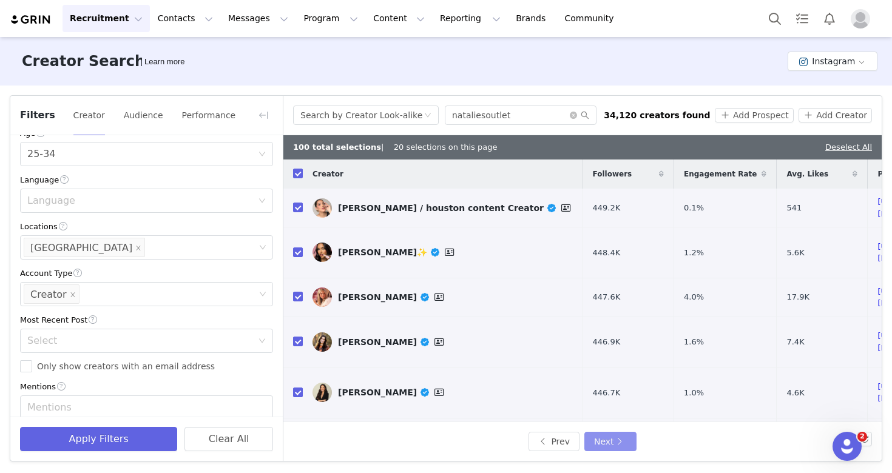
click at [607, 442] on button "Next" at bounding box center [610, 441] width 52 height 19
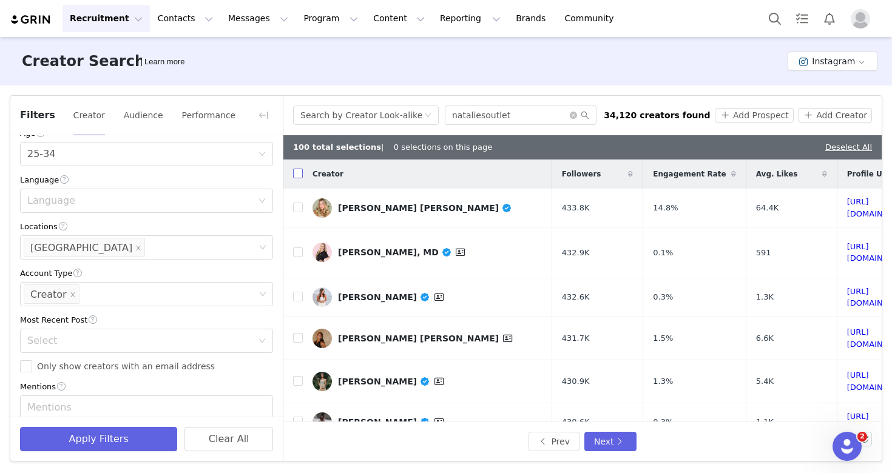
click at [299, 177] on input "checkbox" at bounding box center [298, 174] width 10 height 10
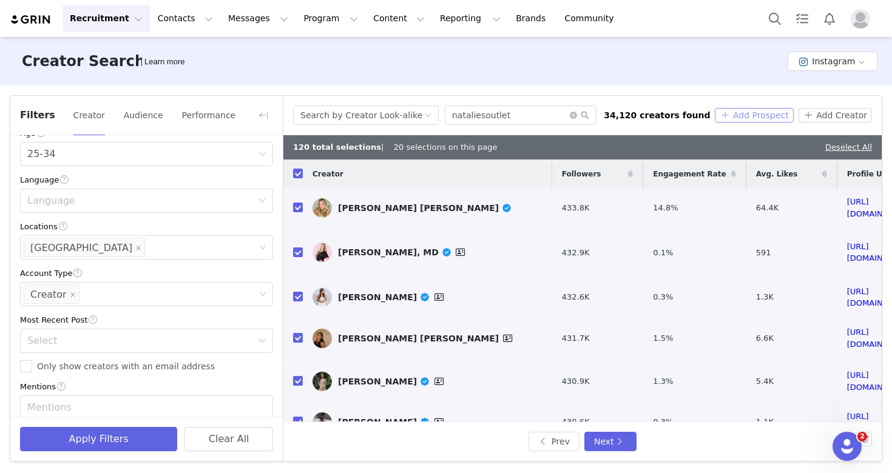
click at [762, 118] on button "Add Prospect" at bounding box center [754, 115] width 78 height 15
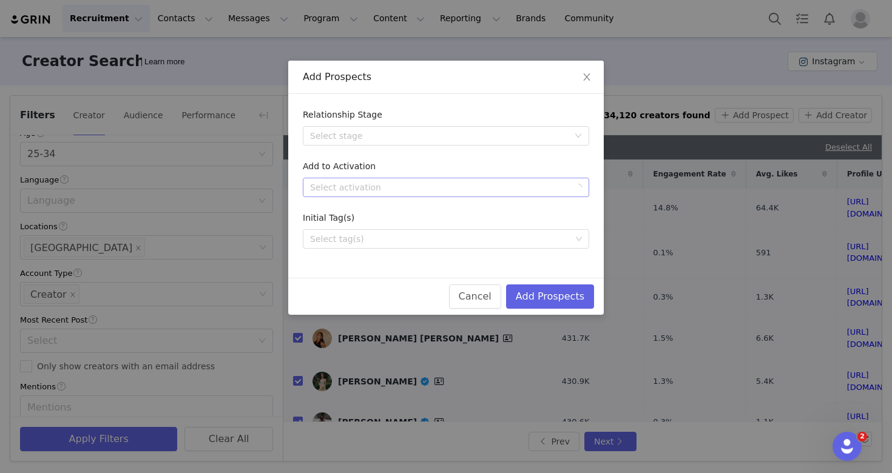
click at [448, 184] on div "Select activation" at bounding box center [439, 187] width 259 height 12
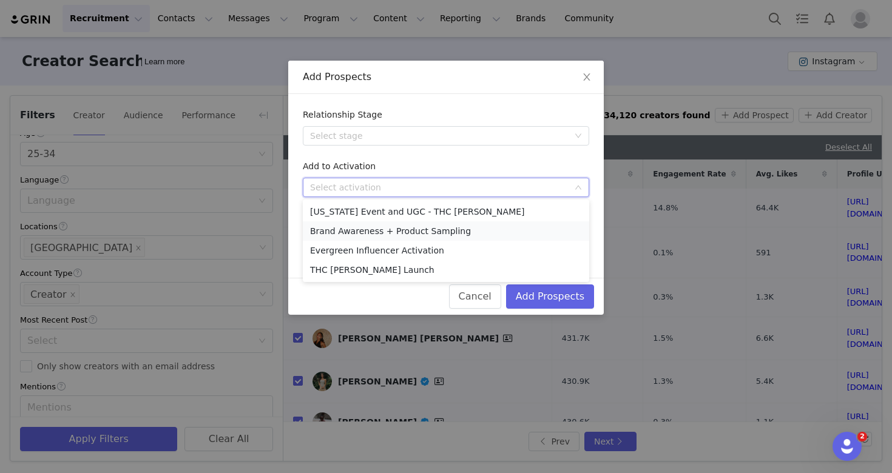
click at [436, 234] on li "Brand Awareness + Product Sampling" at bounding box center [446, 230] width 286 height 19
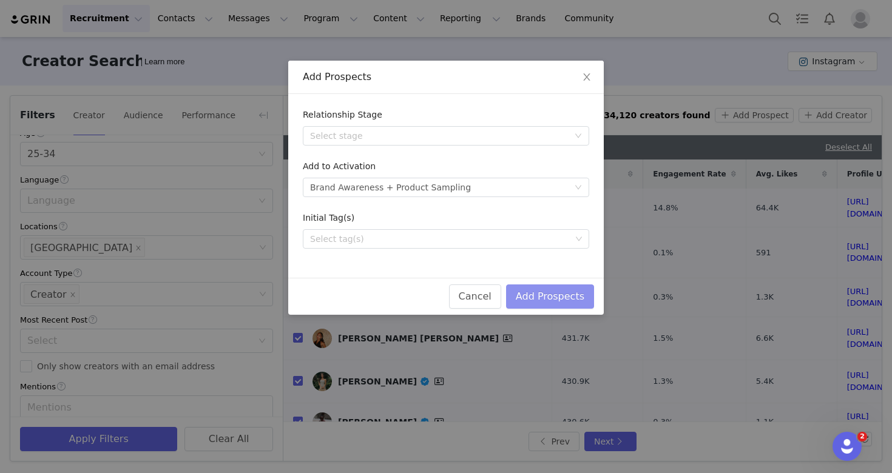
click at [553, 302] on button "Add Prospects" at bounding box center [550, 297] width 88 height 24
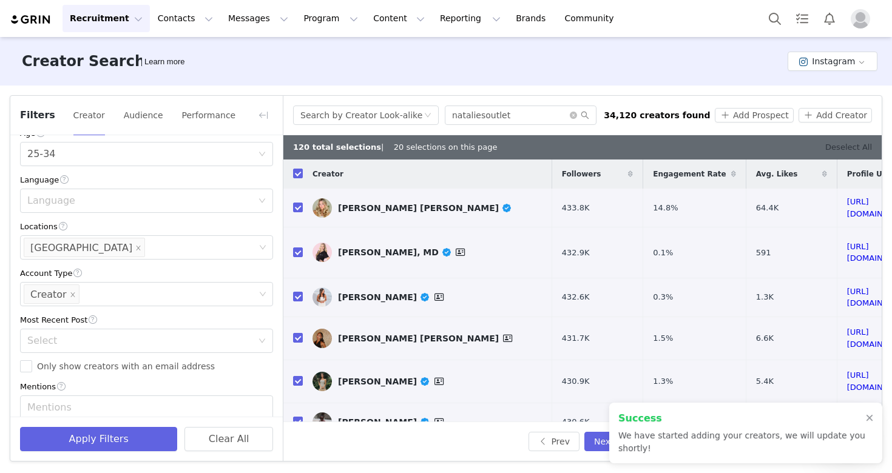
click at [847, 146] on link "Deselect All" at bounding box center [848, 147] width 47 height 9
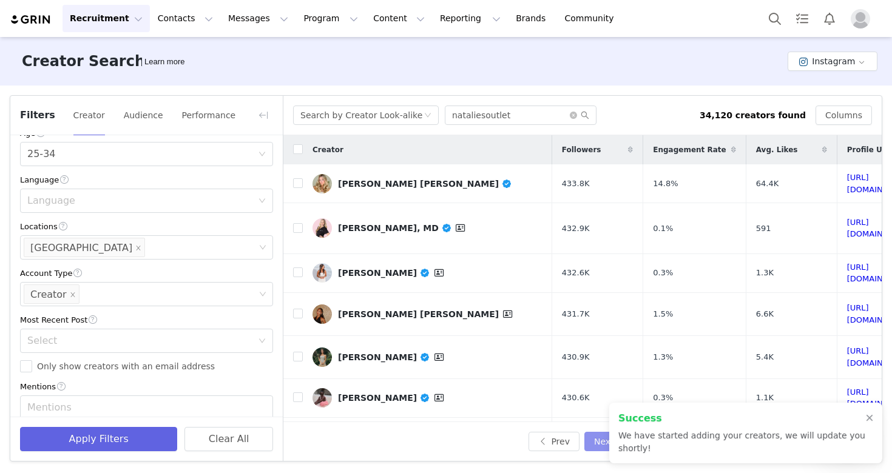
click at [595, 442] on button "Next" at bounding box center [610, 441] width 52 height 19
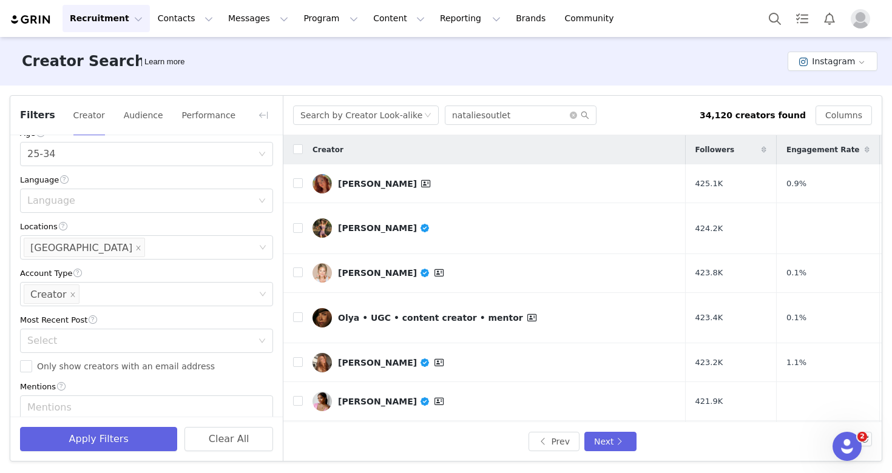
click at [299, 149] on input "checkbox" at bounding box center [298, 149] width 10 height 10
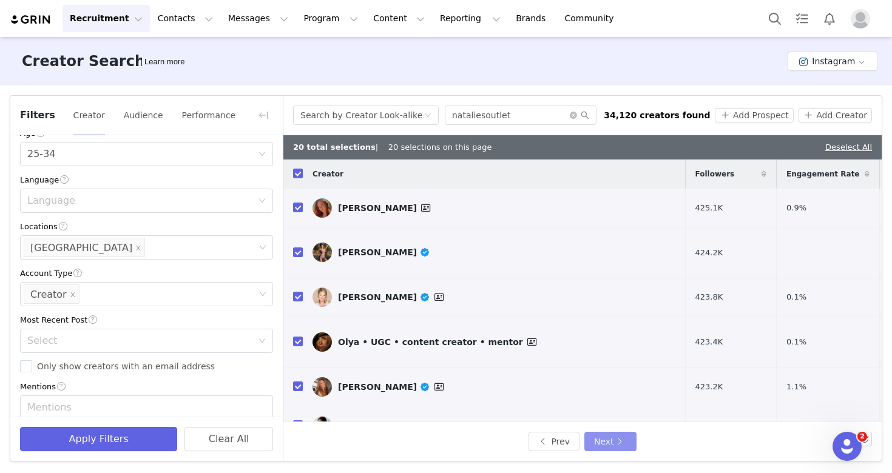
click at [610, 442] on button "Next" at bounding box center [610, 441] width 52 height 19
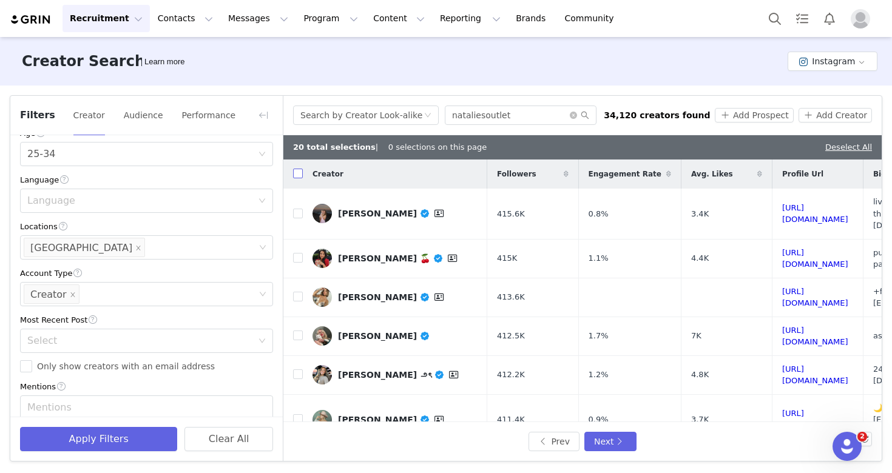
click at [299, 178] on input "checkbox" at bounding box center [298, 174] width 10 height 10
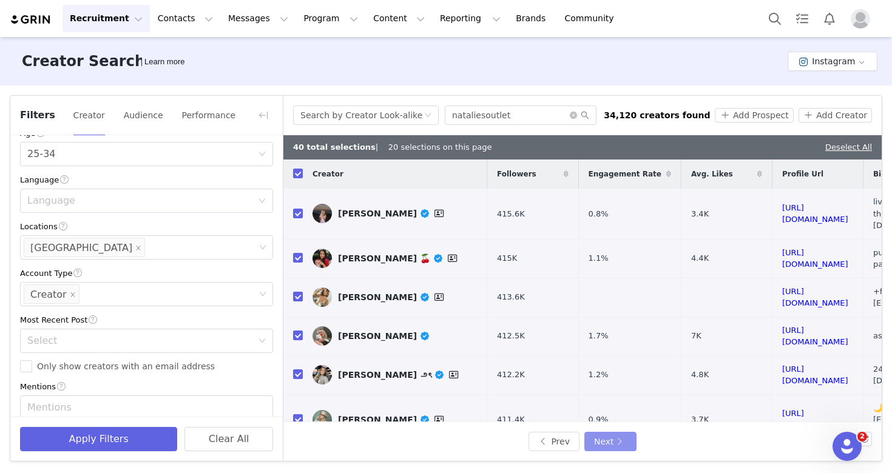
click at [616, 444] on button "Next" at bounding box center [610, 441] width 52 height 19
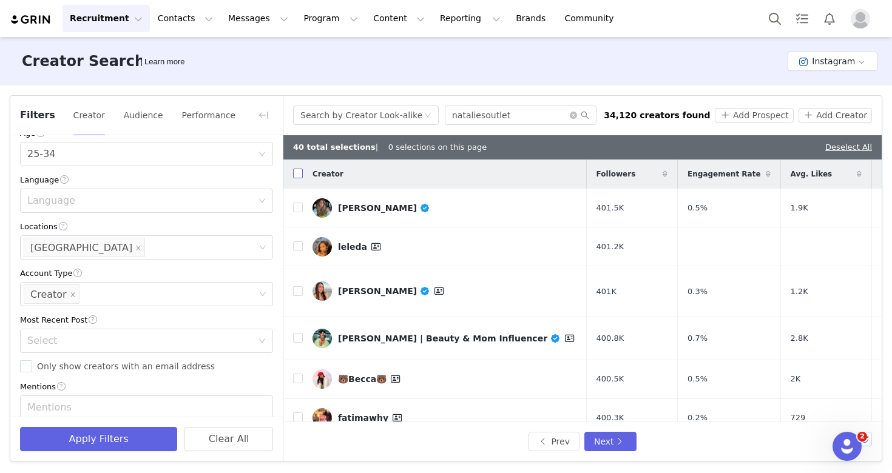
click at [297, 174] on input "checkbox" at bounding box center [298, 174] width 10 height 10
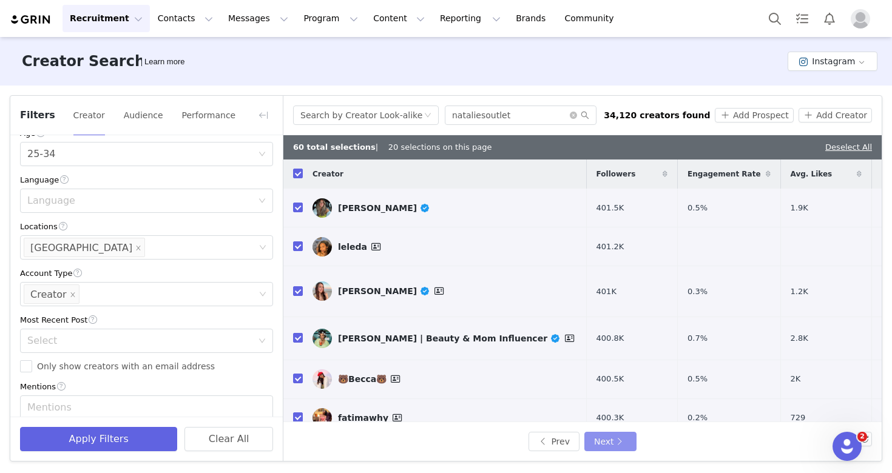
click at [618, 441] on button "Next" at bounding box center [610, 441] width 52 height 19
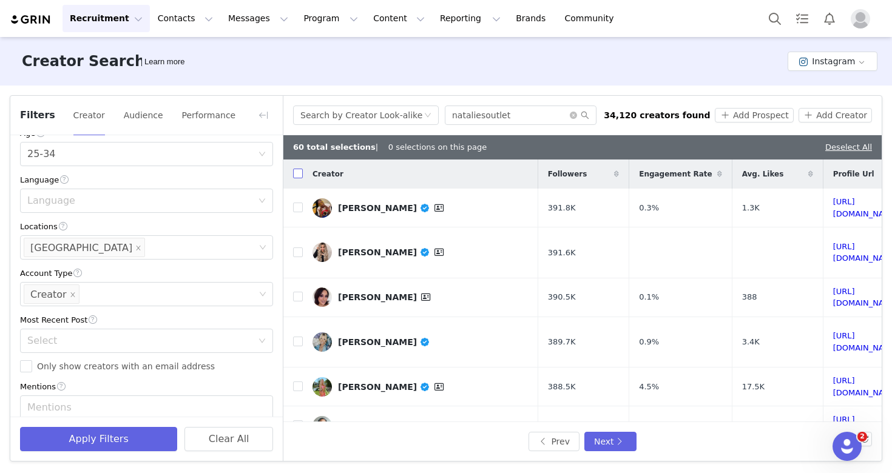
click at [295, 174] on input "checkbox" at bounding box center [298, 174] width 10 height 10
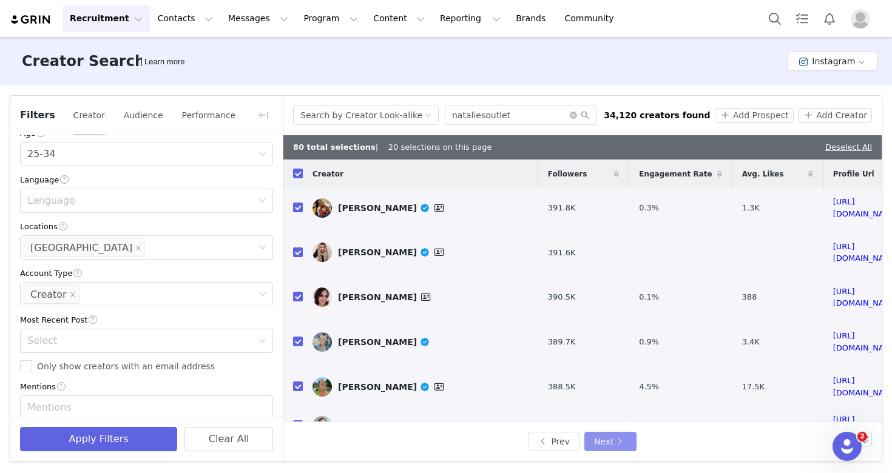
click at [617, 445] on button "Next" at bounding box center [610, 441] width 52 height 19
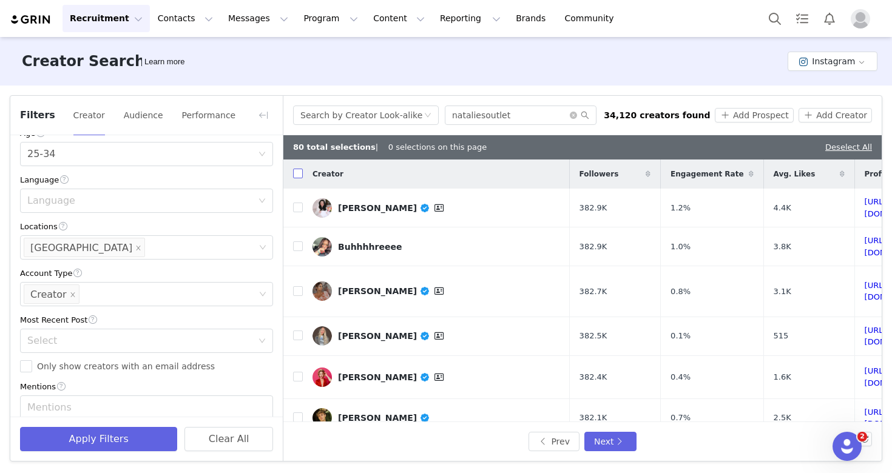
click at [300, 177] on input "checkbox" at bounding box center [298, 174] width 10 height 10
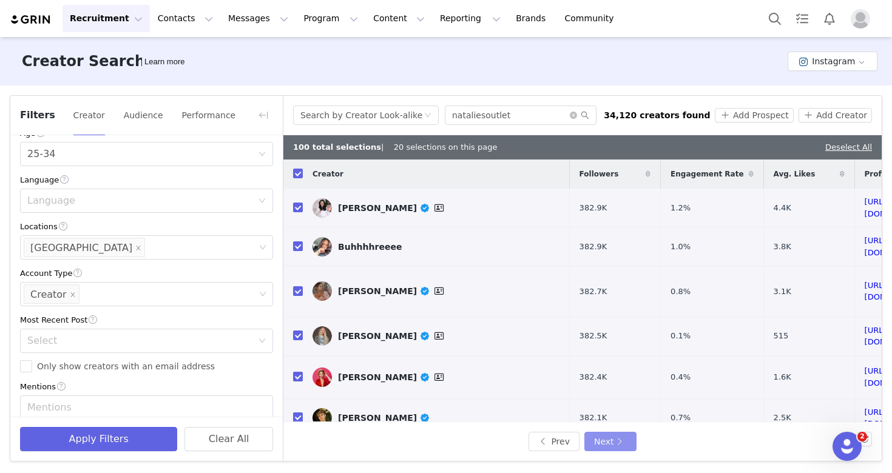
click at [605, 436] on button "Next" at bounding box center [610, 441] width 52 height 19
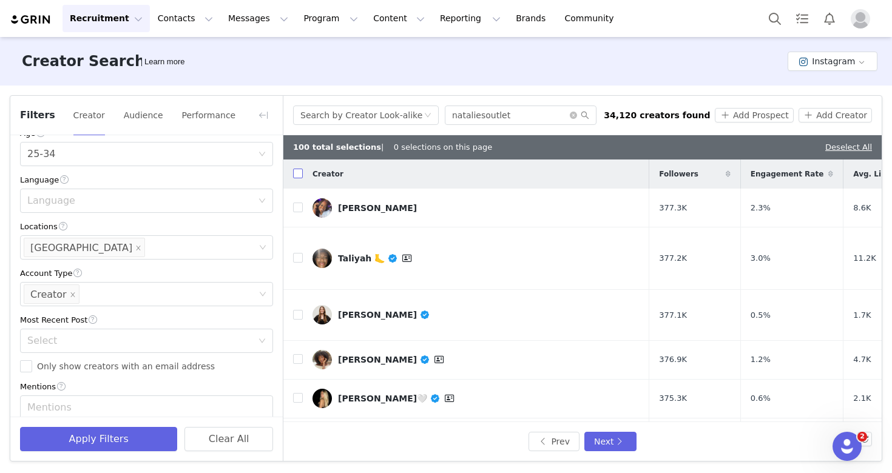
click at [299, 172] on input "checkbox" at bounding box center [298, 174] width 10 height 10
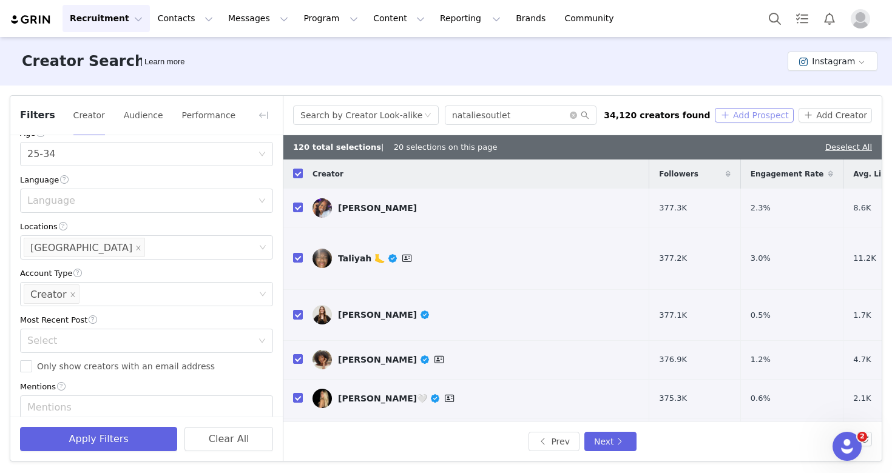
click at [769, 114] on button "Add Prospect" at bounding box center [754, 115] width 78 height 15
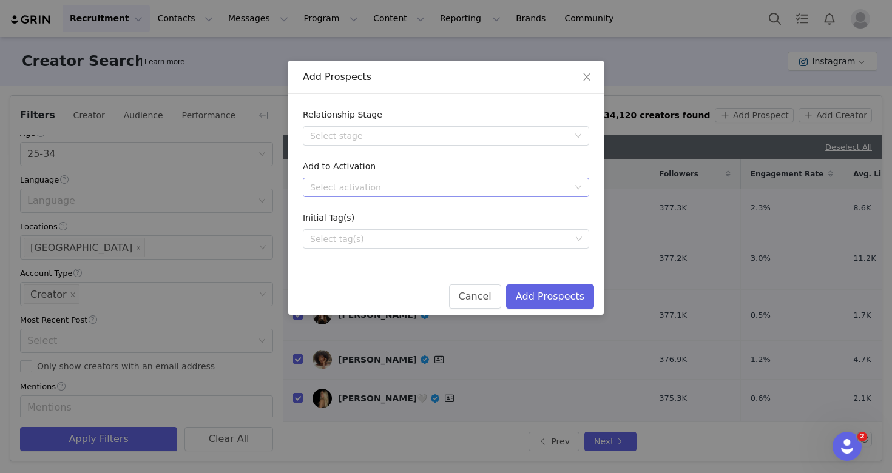
click at [427, 189] on div "Select activation" at bounding box center [439, 187] width 259 height 12
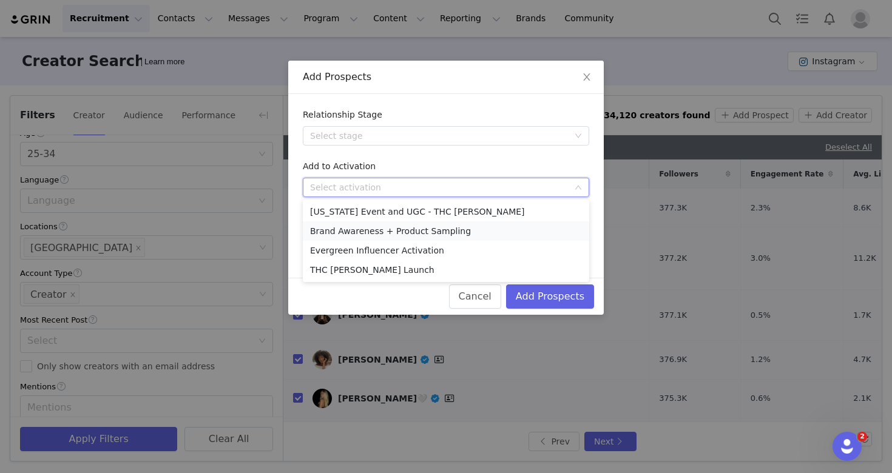
click at [425, 228] on li "Brand Awareness + Product Sampling" at bounding box center [446, 230] width 286 height 19
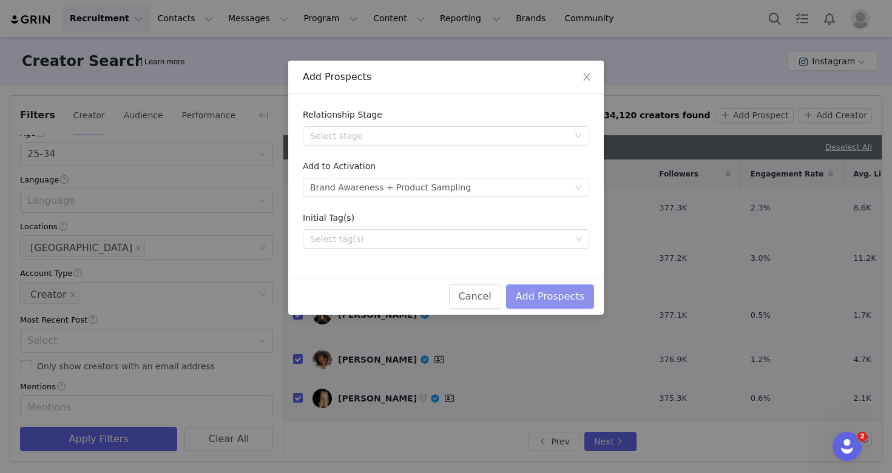
click at [547, 296] on button "Add Prospects" at bounding box center [550, 297] width 88 height 24
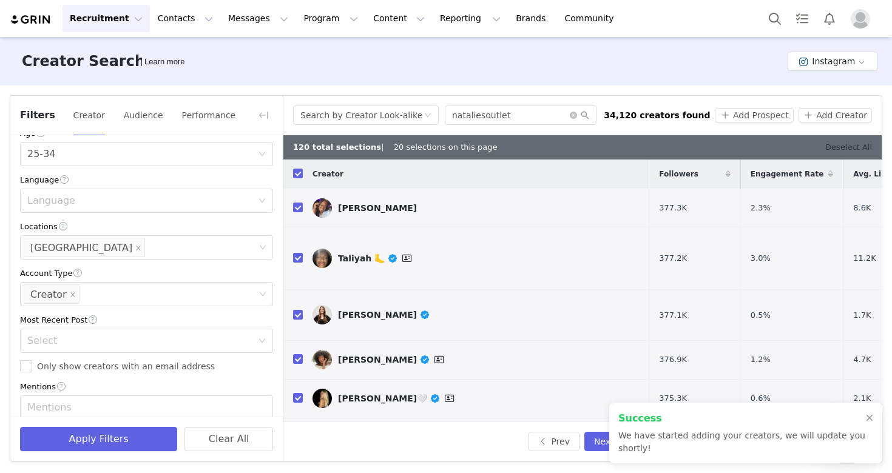
click at [848, 147] on link "Deselect All" at bounding box center [848, 147] width 47 height 9
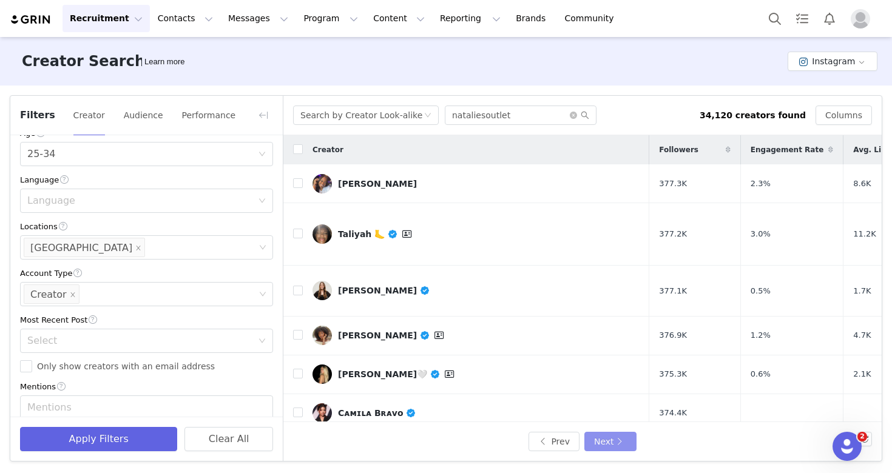
click at [606, 440] on button "Next" at bounding box center [610, 441] width 52 height 19
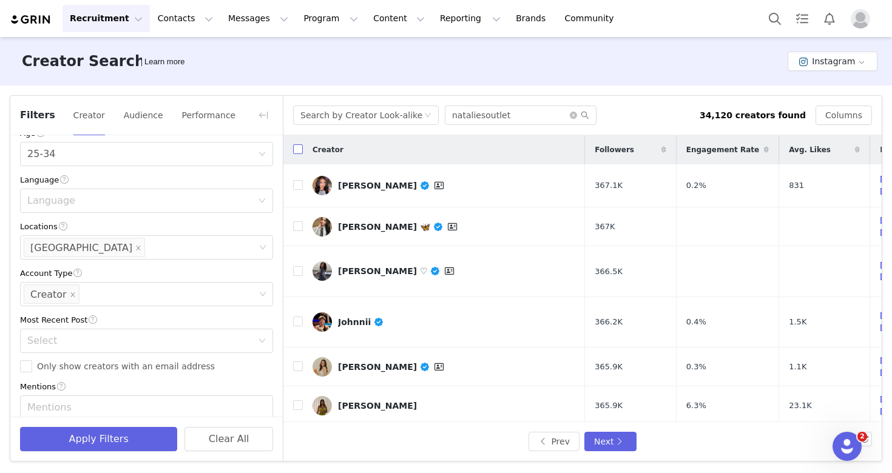
click at [299, 150] on input "checkbox" at bounding box center [298, 149] width 10 height 10
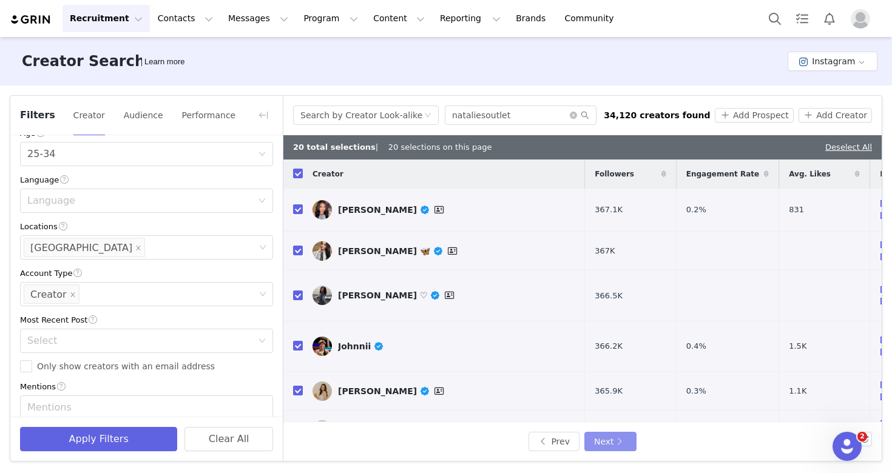
click at [600, 444] on button "Next" at bounding box center [610, 441] width 52 height 19
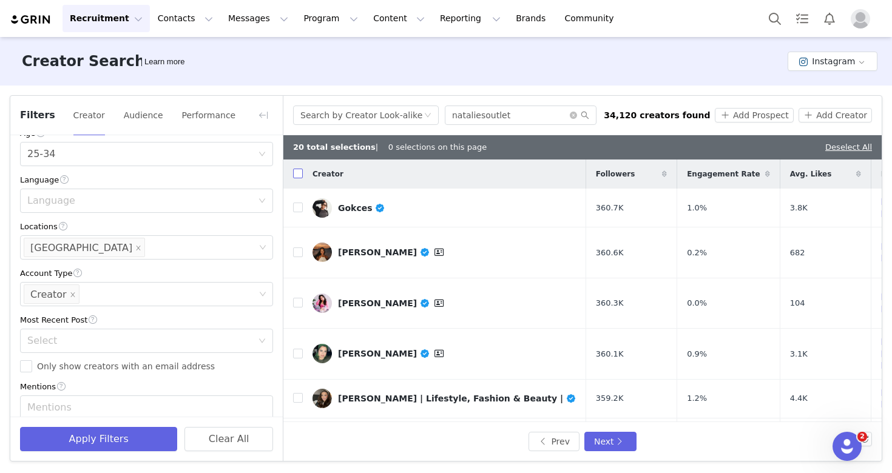
click at [294, 168] on label at bounding box center [298, 174] width 10 height 13
click at [294, 169] on input "checkbox" at bounding box center [298, 174] width 10 height 10
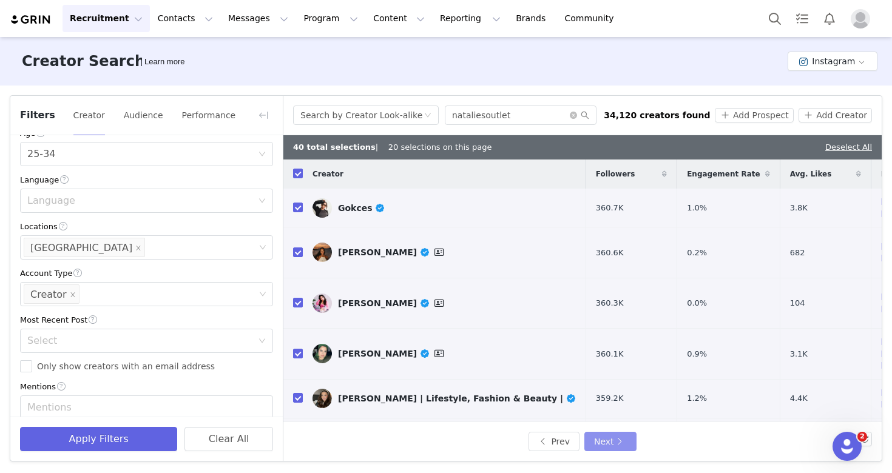
click at [615, 447] on button "Next" at bounding box center [610, 441] width 52 height 19
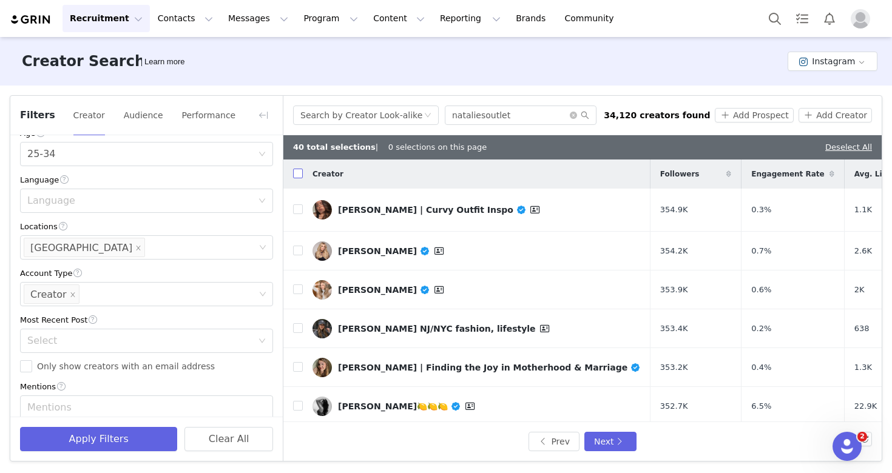
click at [298, 174] on input "checkbox" at bounding box center [298, 174] width 10 height 10
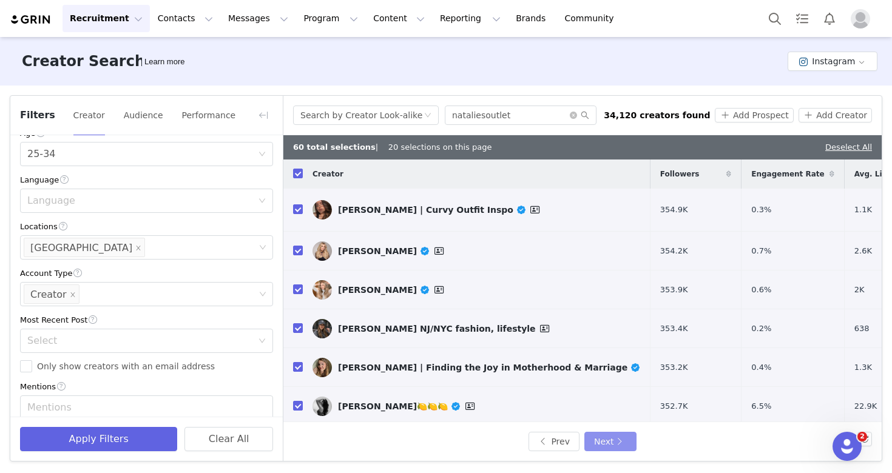
click at [603, 440] on button "Next" at bounding box center [610, 441] width 52 height 19
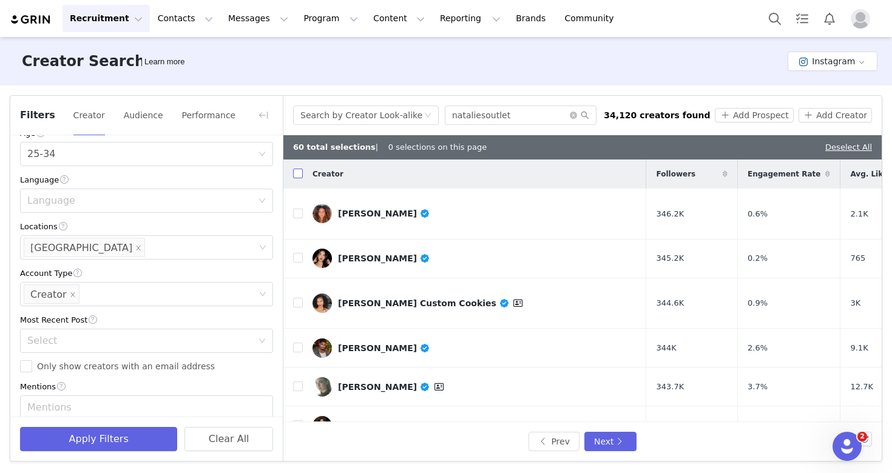
click at [297, 176] on input "checkbox" at bounding box center [298, 174] width 10 height 10
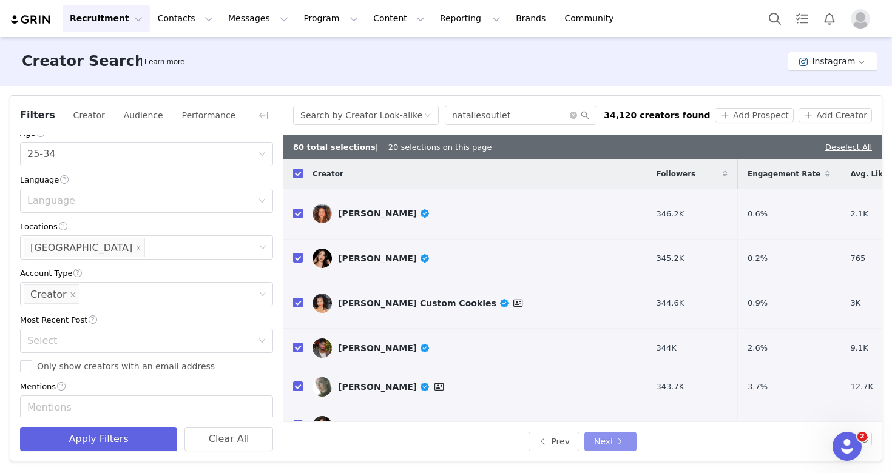
click at [621, 440] on button "Next" at bounding box center [610, 441] width 52 height 19
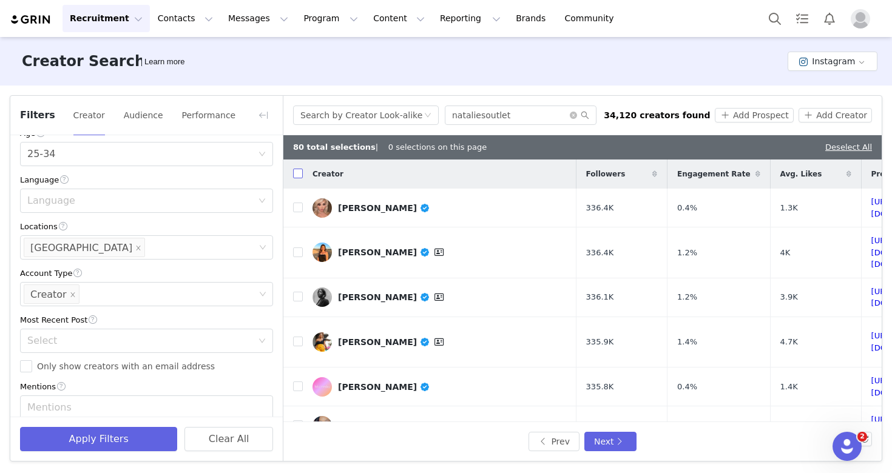
click at [296, 177] on input "checkbox" at bounding box center [298, 174] width 10 height 10
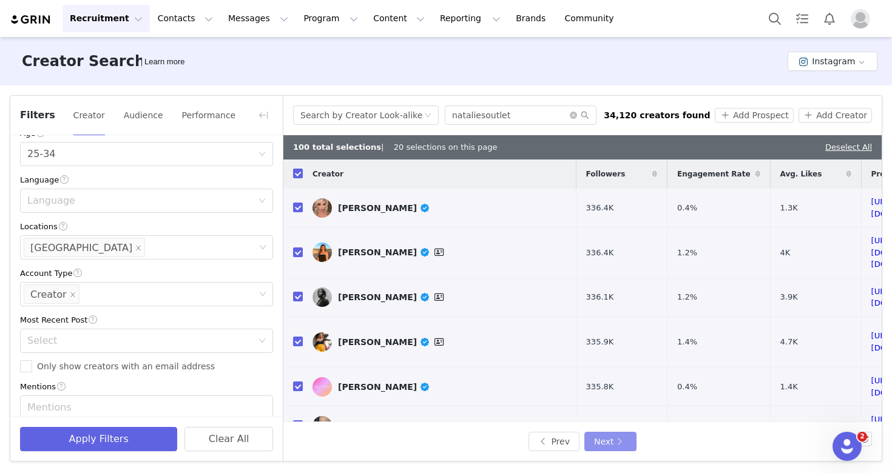
click at [605, 445] on button "Next" at bounding box center [610, 441] width 52 height 19
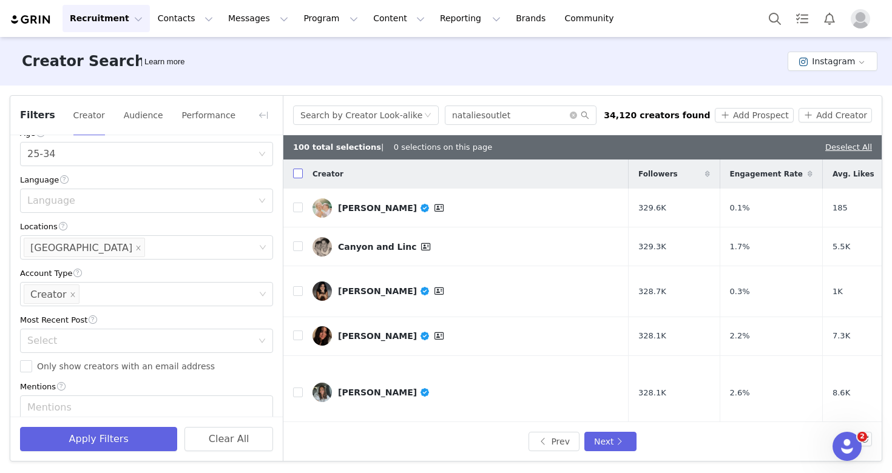
click at [297, 174] on input "checkbox" at bounding box center [298, 174] width 10 height 10
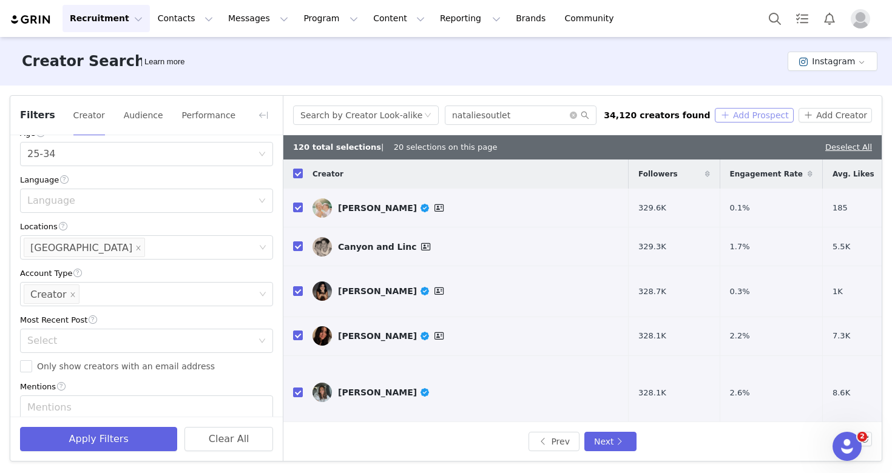
click at [756, 120] on button "Add Prospect" at bounding box center [754, 115] width 78 height 15
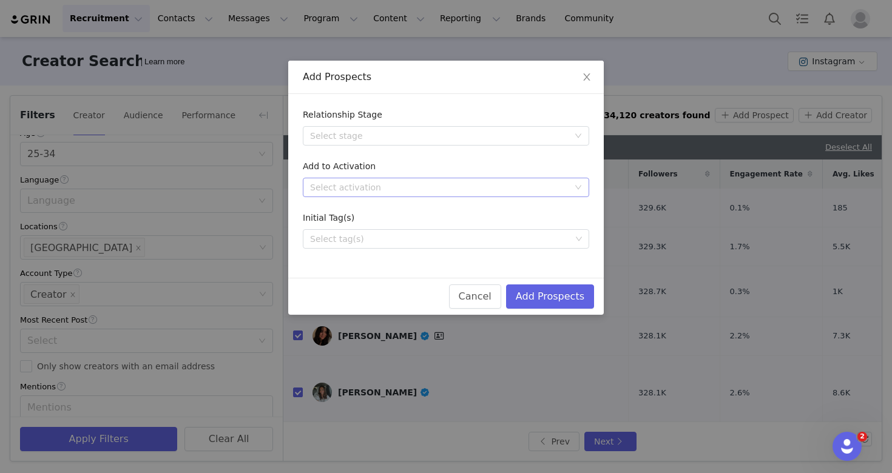
click at [379, 181] on div "Select activation" at bounding box center [439, 187] width 259 height 12
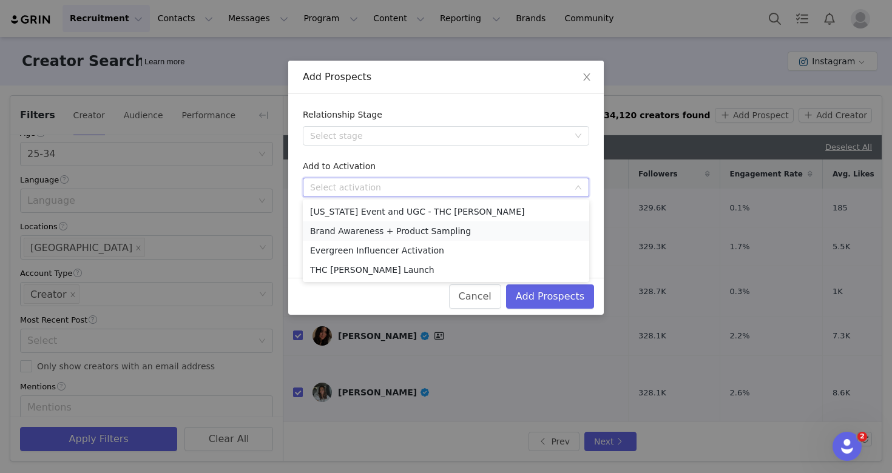
click at [388, 231] on li "Brand Awareness + Product Sampling" at bounding box center [446, 230] width 286 height 19
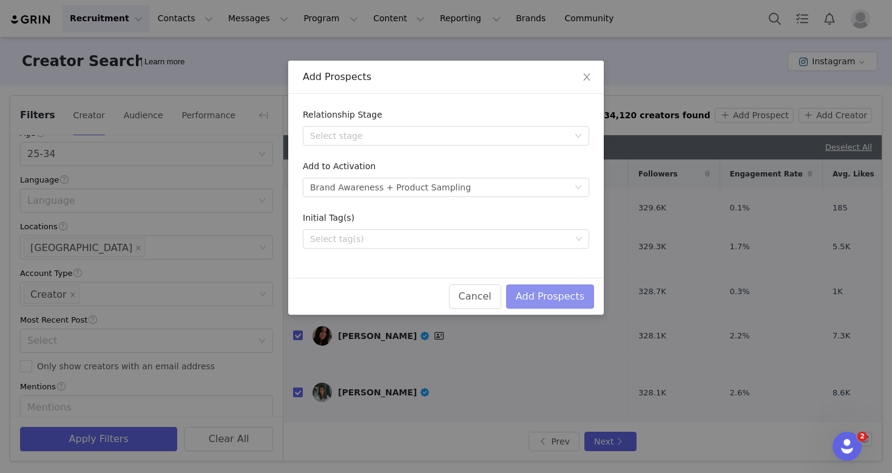
click at [556, 298] on button "Add Prospects" at bounding box center [550, 297] width 88 height 24
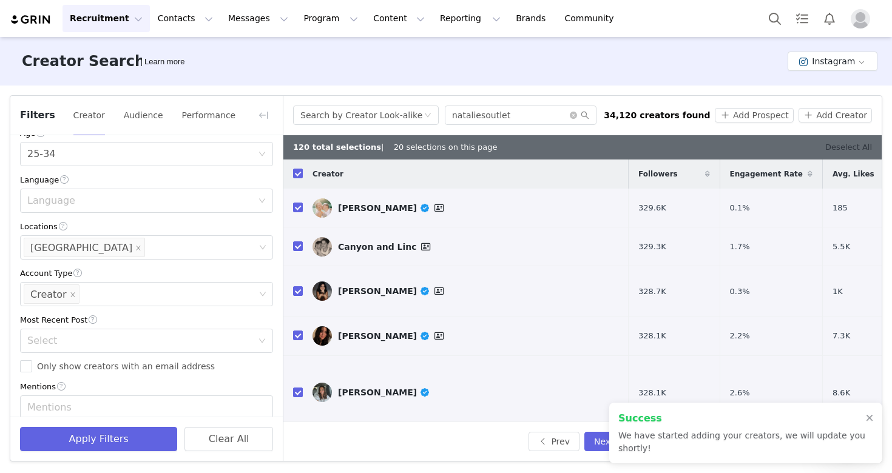
click at [858, 146] on link "Deselect All" at bounding box center [848, 147] width 47 height 9
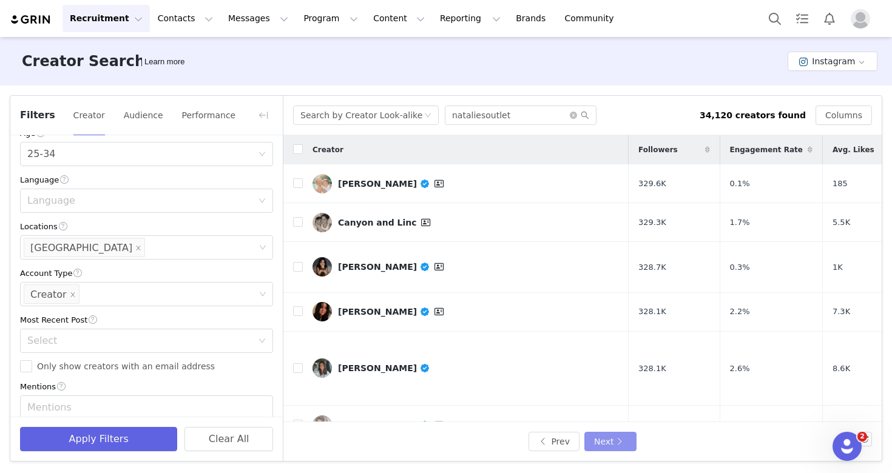
click at [597, 442] on button "Next" at bounding box center [610, 441] width 52 height 19
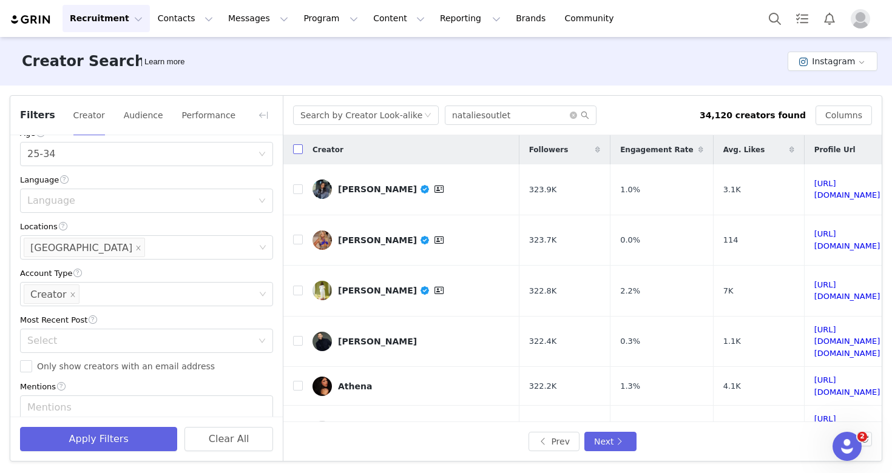
click at [294, 150] on input "checkbox" at bounding box center [298, 149] width 10 height 10
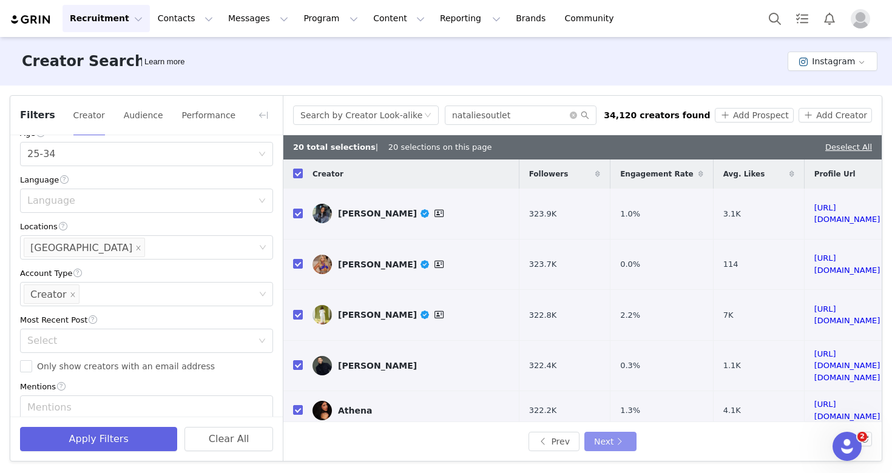
click at [624, 441] on button "Next" at bounding box center [610, 441] width 52 height 19
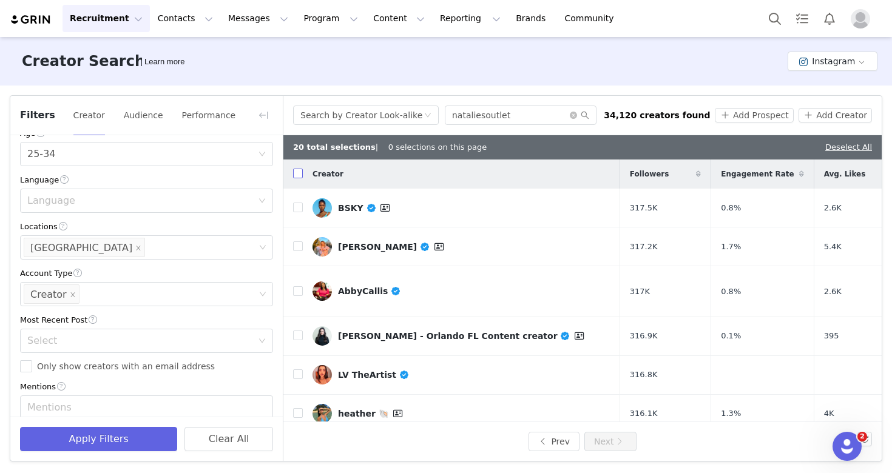
click at [300, 176] on input "checkbox" at bounding box center [298, 174] width 10 height 10
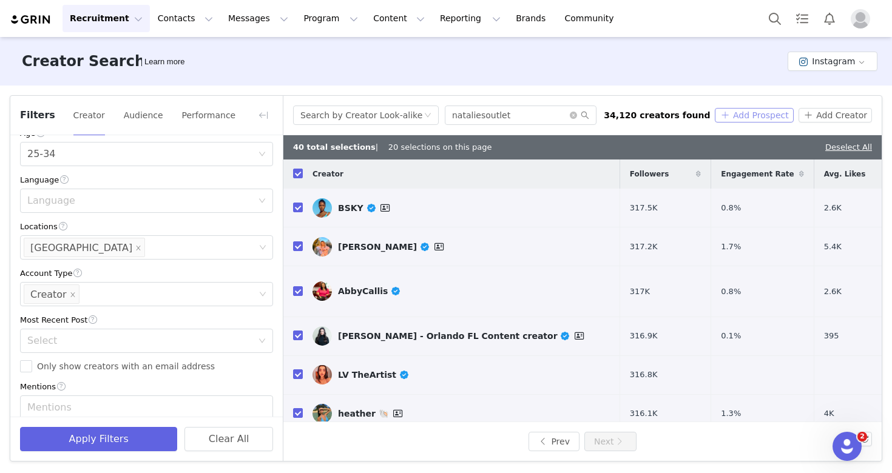
click at [746, 112] on button "Add Prospect" at bounding box center [754, 115] width 78 height 15
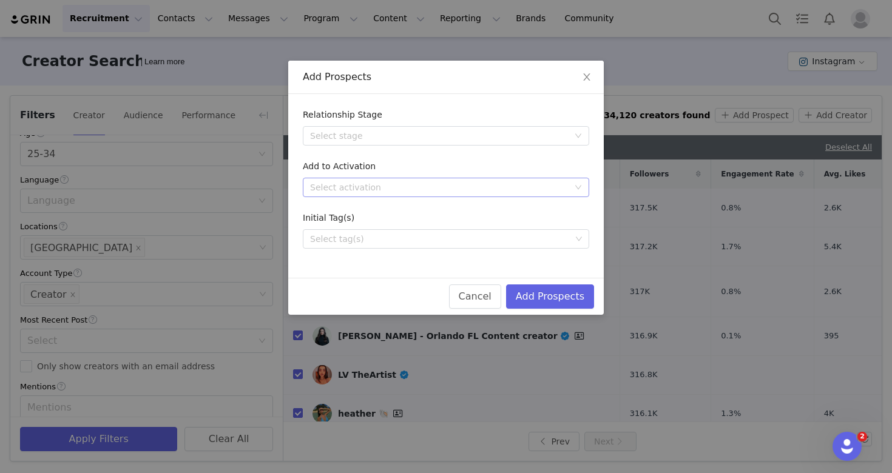
click at [425, 184] on div "Select activation" at bounding box center [439, 187] width 259 height 12
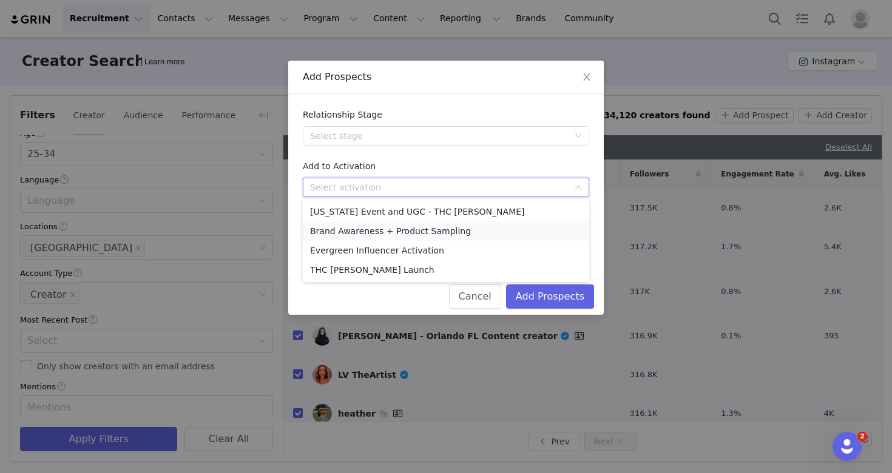
click at [417, 237] on li "Brand Awareness + Product Sampling" at bounding box center [446, 230] width 286 height 19
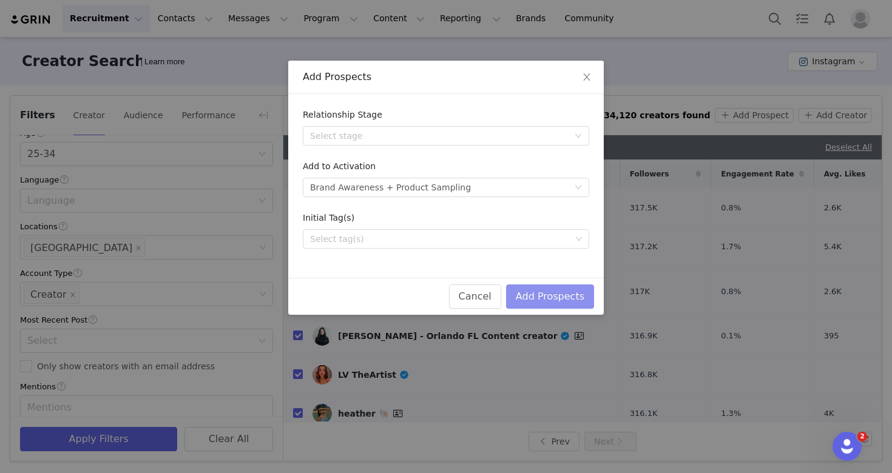
click at [536, 306] on button "Add Prospects" at bounding box center [550, 297] width 88 height 24
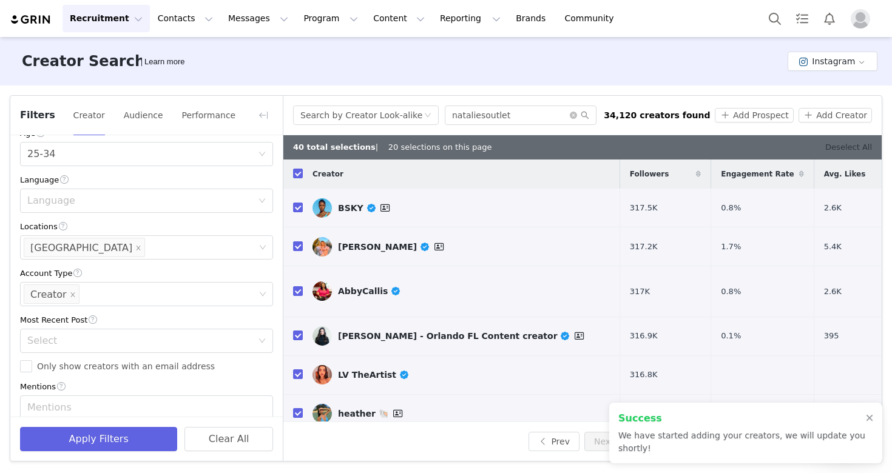
click at [842, 152] on link "Deselect All" at bounding box center [848, 147] width 47 height 9
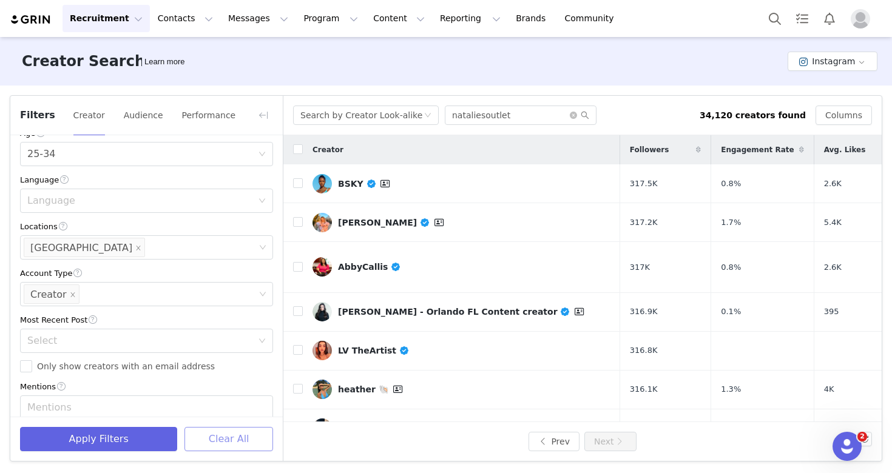
click at [211, 444] on button "Clear All" at bounding box center [228, 439] width 89 height 24
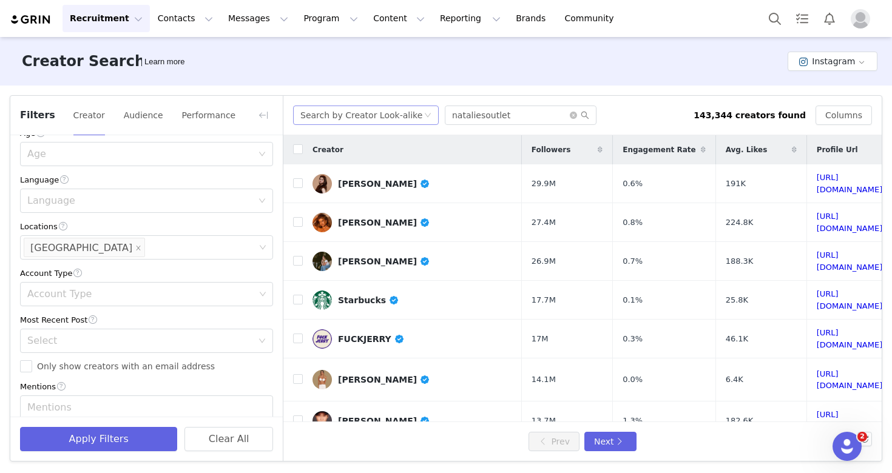
click at [378, 114] on div "Search by Creator Look-alike" at bounding box center [361, 115] width 122 height 18
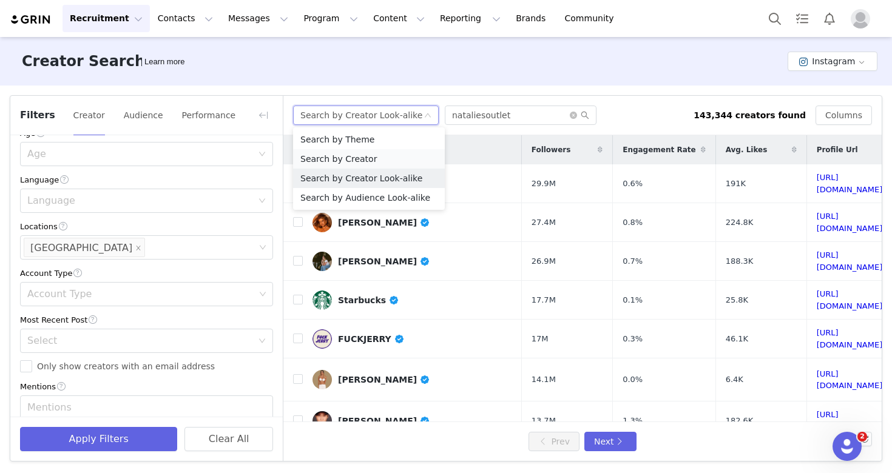
click at [373, 159] on li "Search by Creator" at bounding box center [369, 158] width 152 height 19
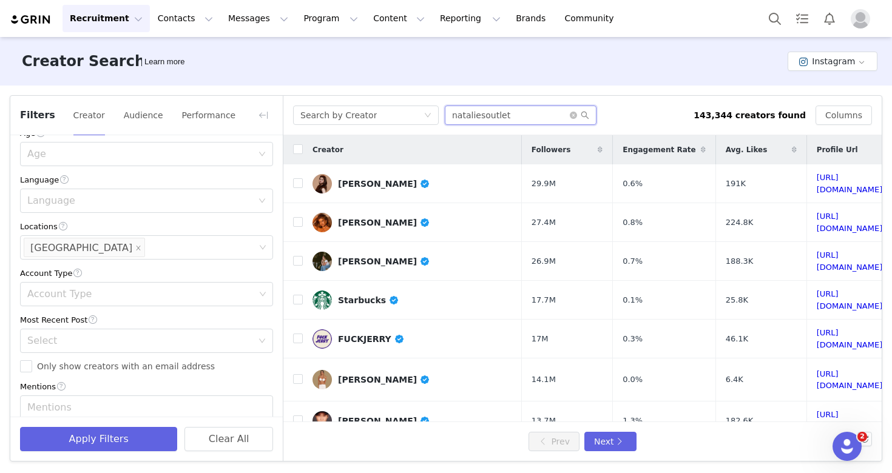
drag, startPoint x: 521, startPoint y: 123, endPoint x: 408, endPoint y: 89, distance: 117.3
click at [408, 89] on div "Filters Creator Audience Performance Current Creators Hide creators in my CRM B…" at bounding box center [446, 279] width 892 height 386
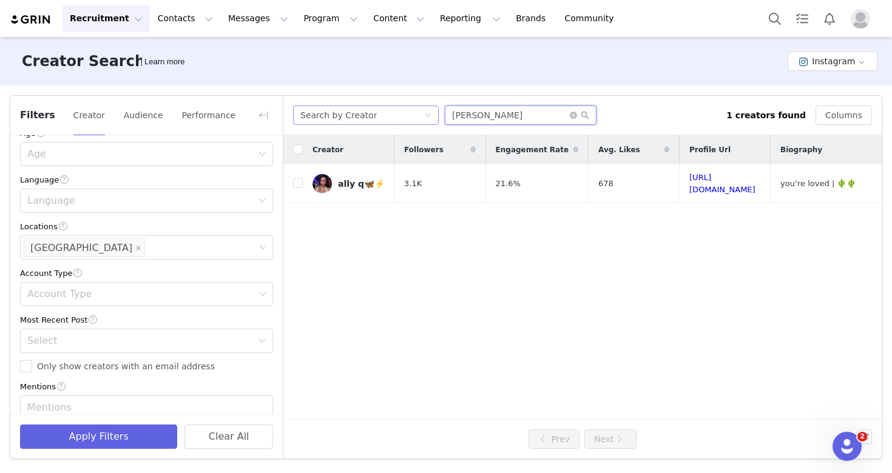
drag, startPoint x: 450, startPoint y: 117, endPoint x: 399, endPoint y: 109, distance: 51.7
click at [399, 109] on div "Search by Creator [PERSON_NAME]" at bounding box center [509, 115] width 433 height 19
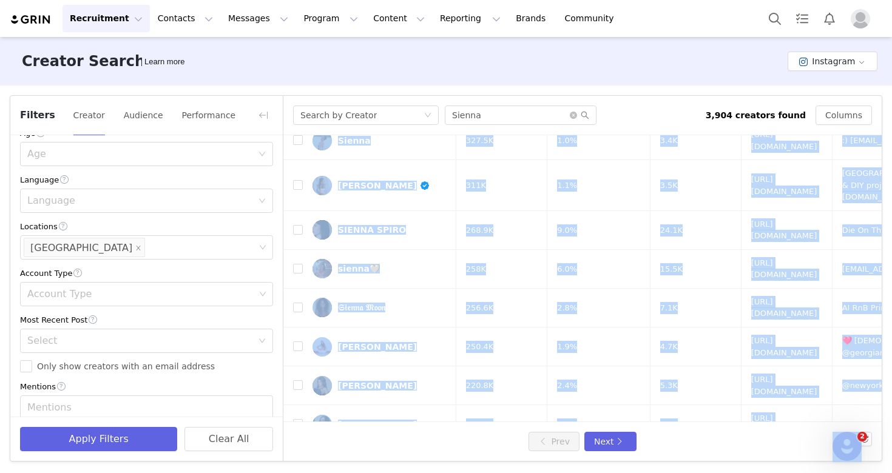
scroll to position [456, 0]
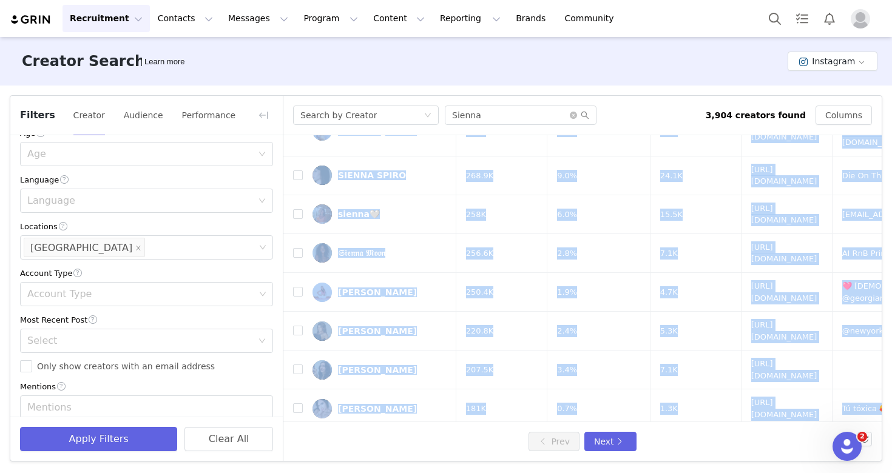
drag, startPoint x: 462, startPoint y: 355, endPoint x: 461, endPoint y: 426, distance: 71.0
click at [461, 426] on div "Search by Creator [PERSON_NAME] 3,904 creators found Columns Creator Followers …" at bounding box center [582, 278] width 598 height 365
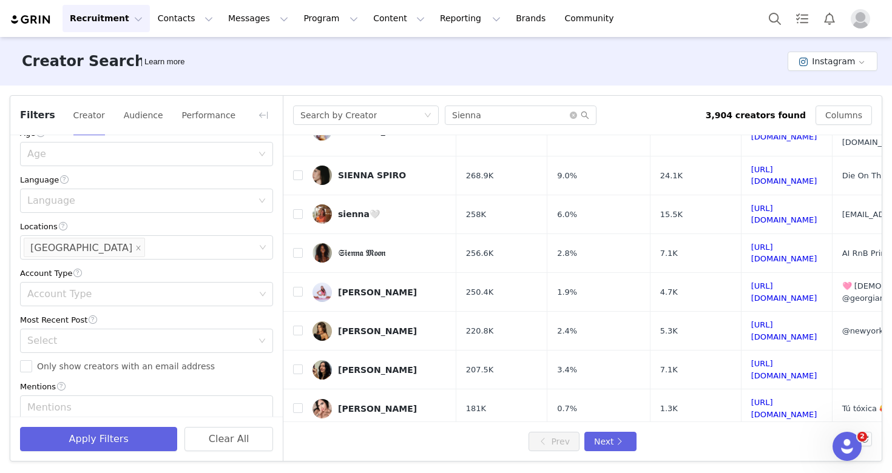
click at [357, 440] on div "Prev Next" at bounding box center [582, 441] width 598 height 39
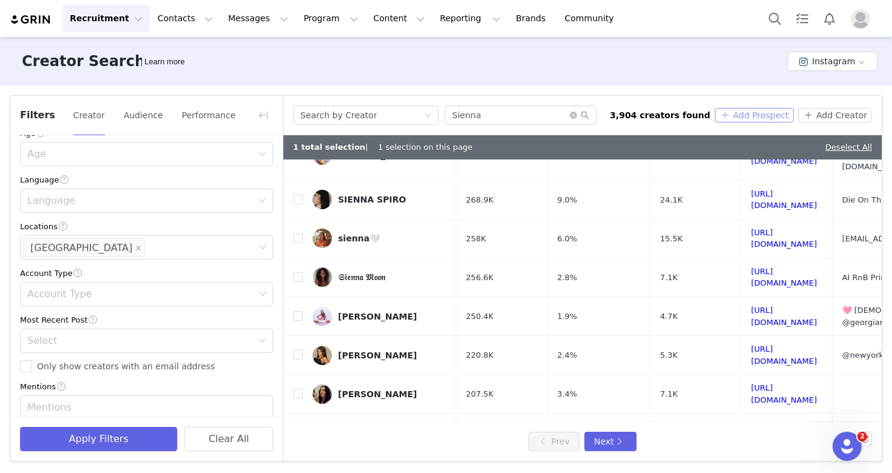
click at [747, 116] on button "Add Prospect" at bounding box center [754, 115] width 78 height 15
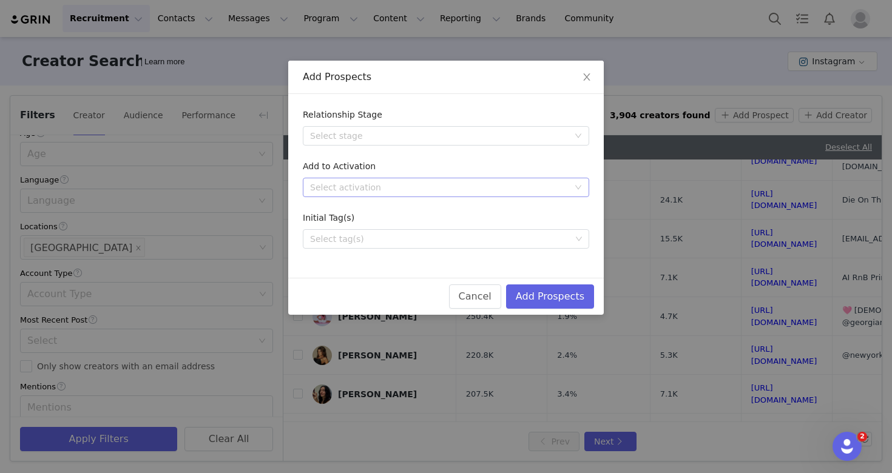
click at [425, 184] on div "Select activation" at bounding box center [439, 187] width 259 height 12
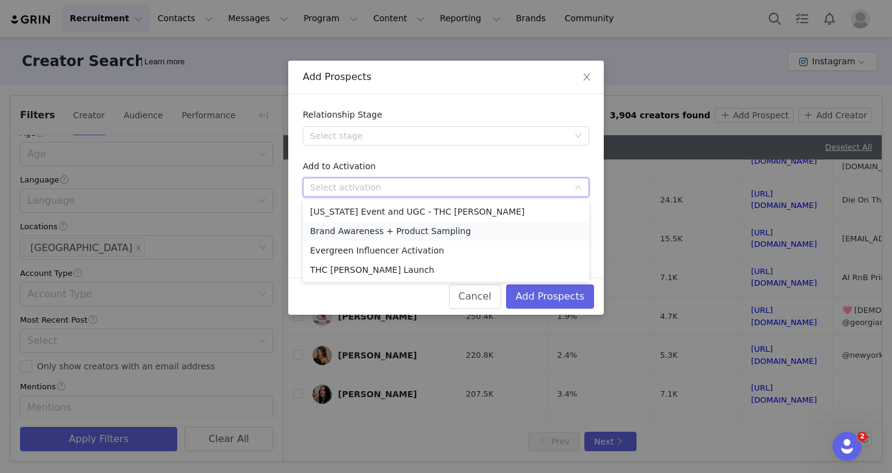
click at [422, 232] on li "Brand Awareness + Product Sampling" at bounding box center [446, 230] width 286 height 19
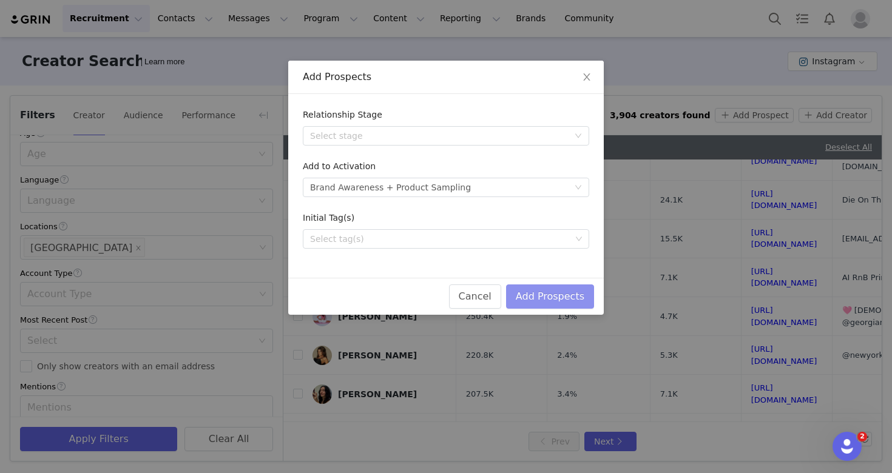
click at [558, 287] on button "Add Prospects" at bounding box center [550, 297] width 88 height 24
